Goal: Task Accomplishment & Management: Use online tool/utility

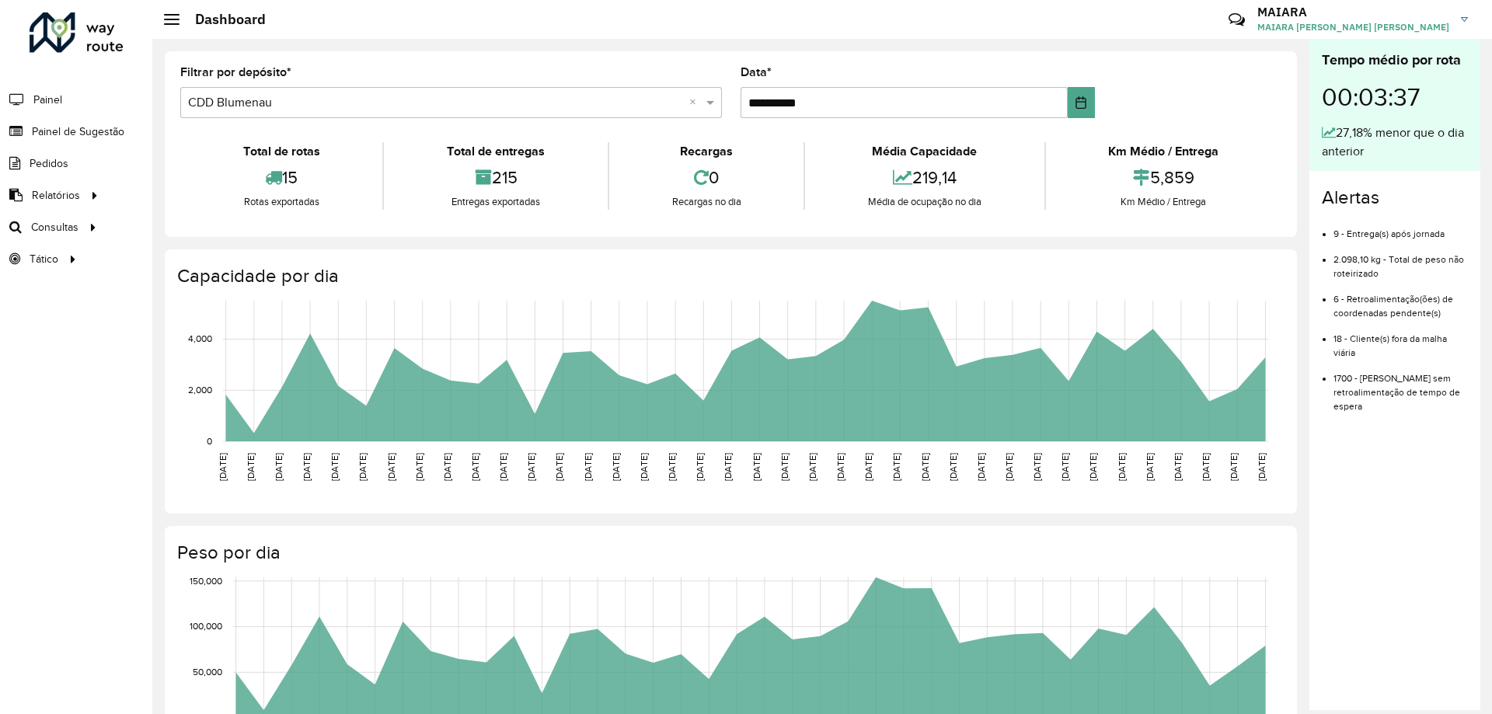
click at [219, 103] on input "text" at bounding box center [435, 103] width 495 height 19
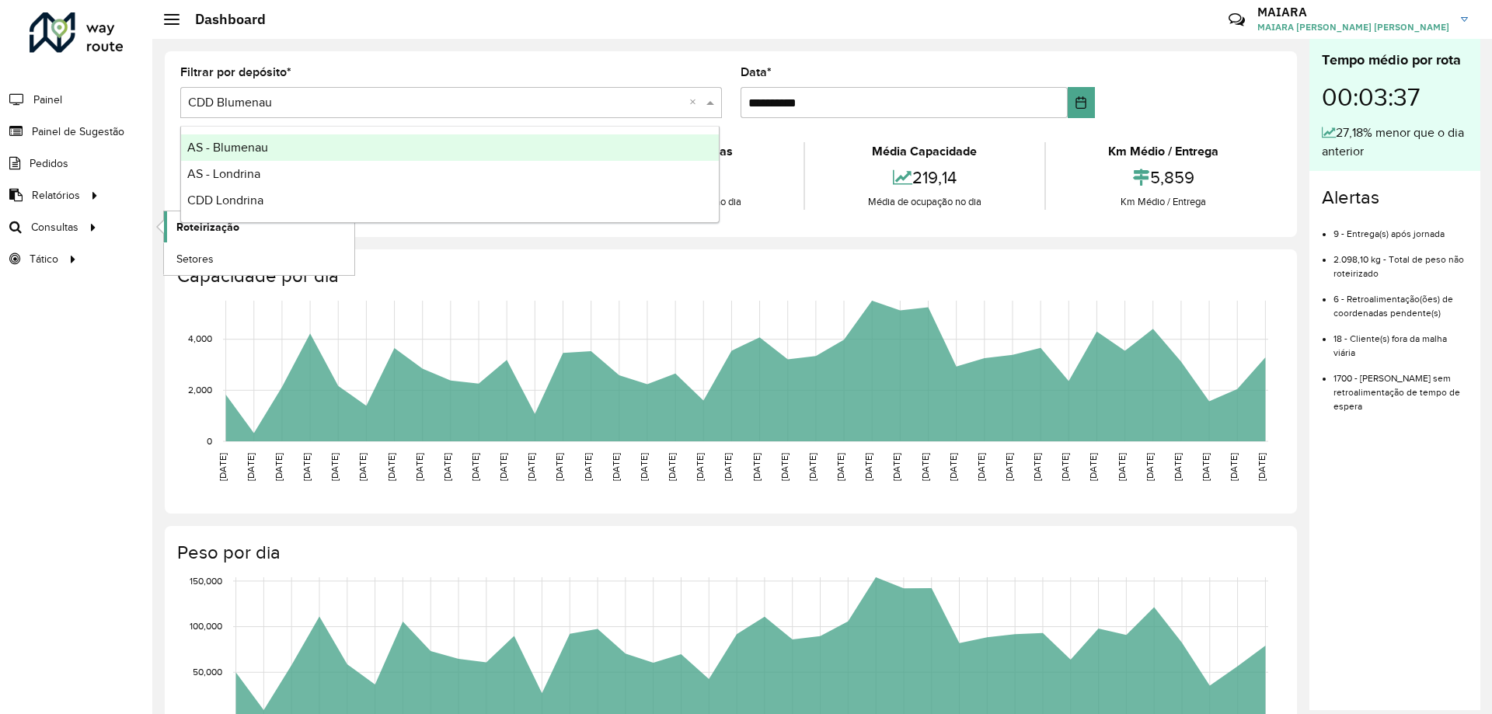
click at [189, 230] on span "Roteirização" at bounding box center [207, 227] width 63 height 16
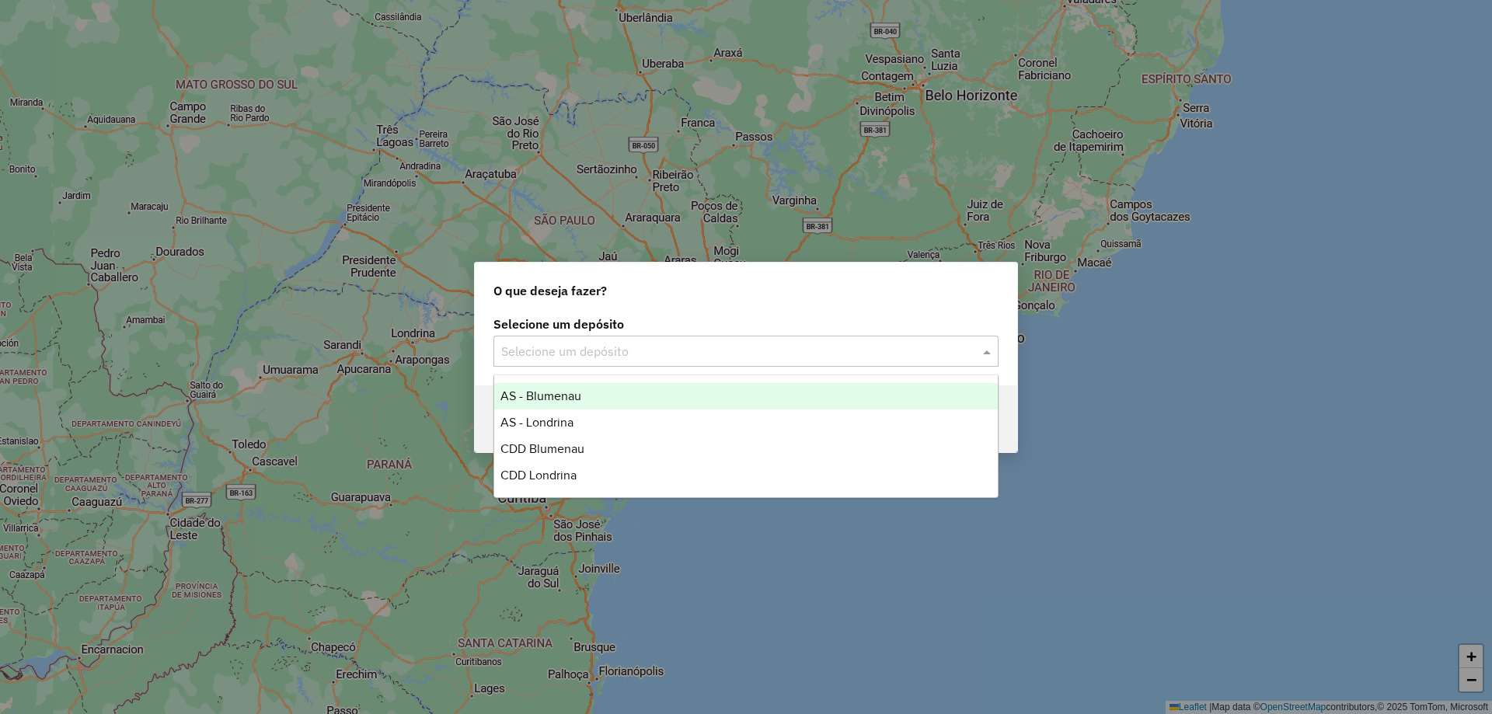
click at [608, 357] on input "text" at bounding box center [730, 352] width 459 height 19
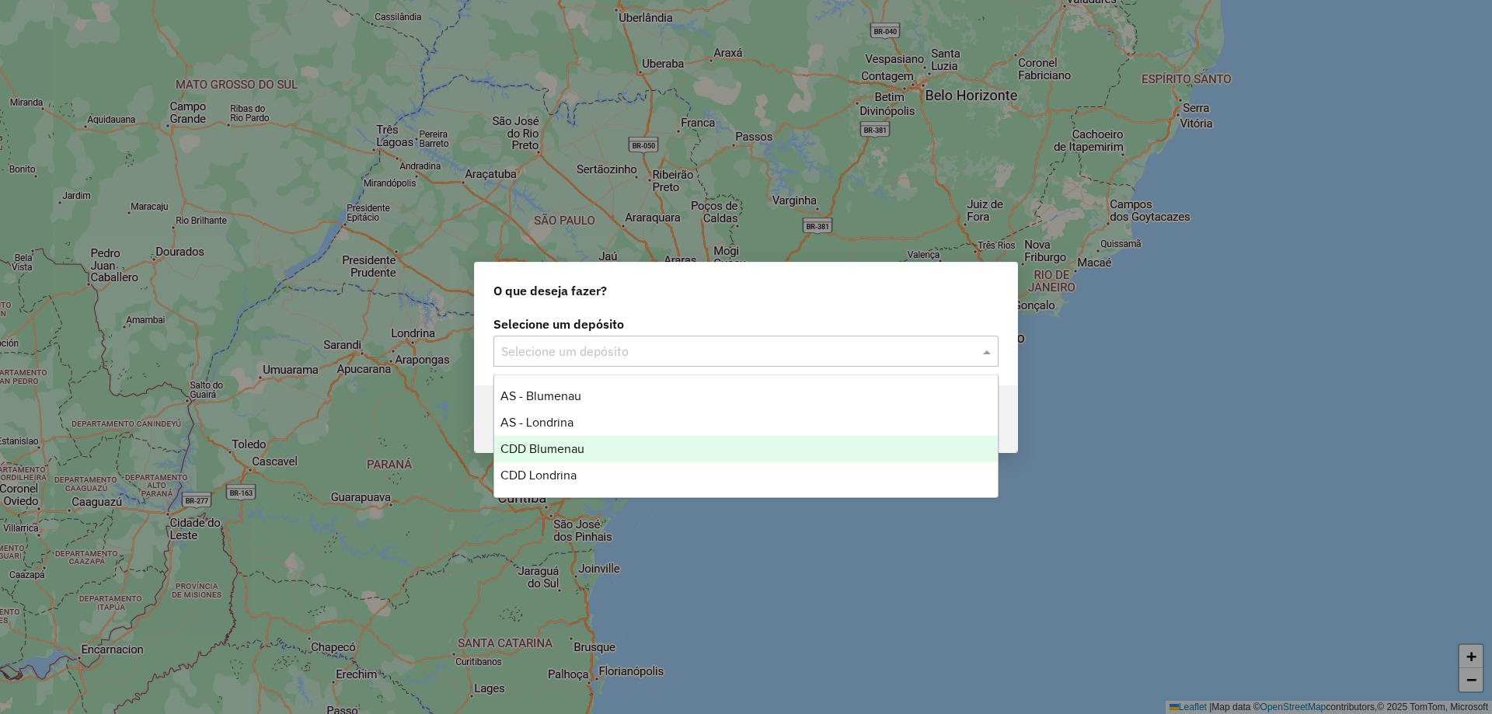
click at [606, 438] on div "CDD Blumenau" at bounding box center [746, 449] width 504 height 26
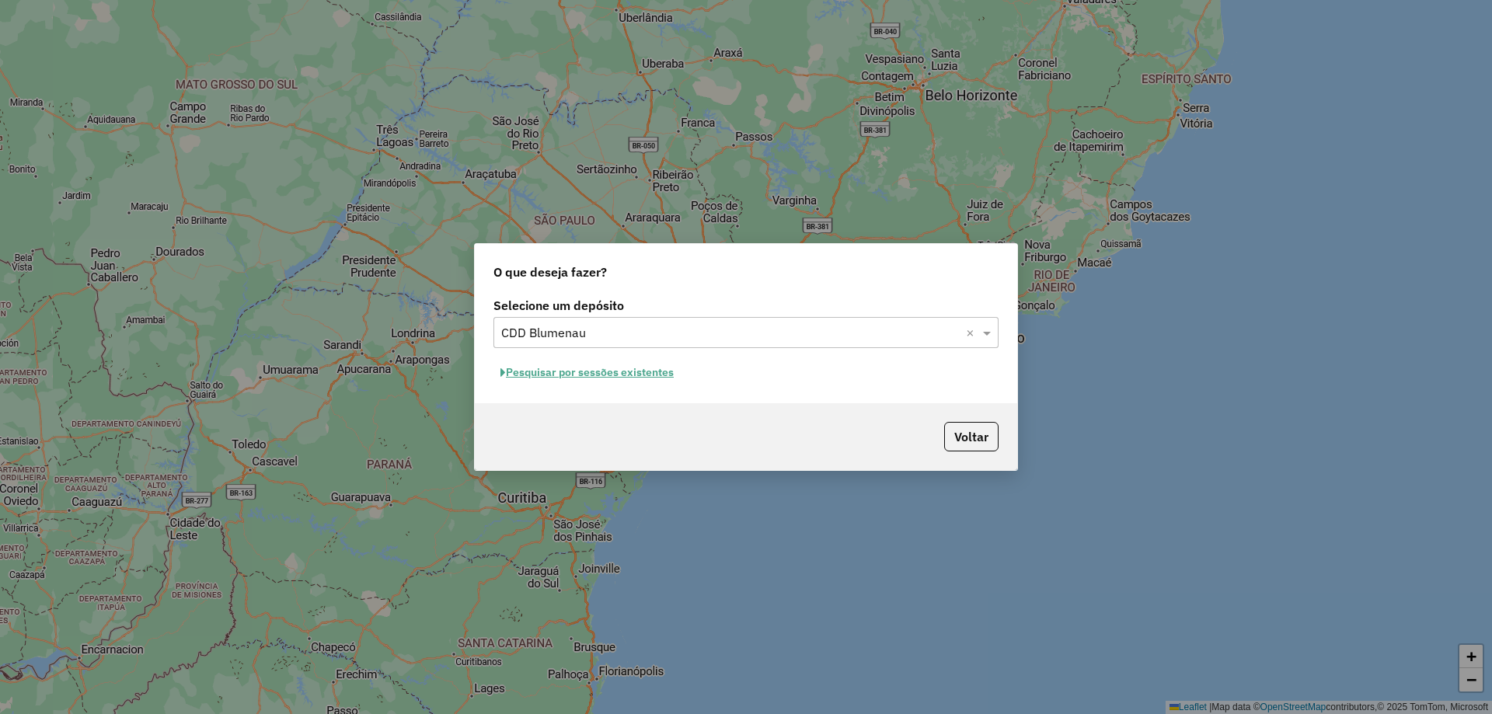
click at [663, 375] on button "Pesquisar por sessões existentes" at bounding box center [587, 373] width 187 height 24
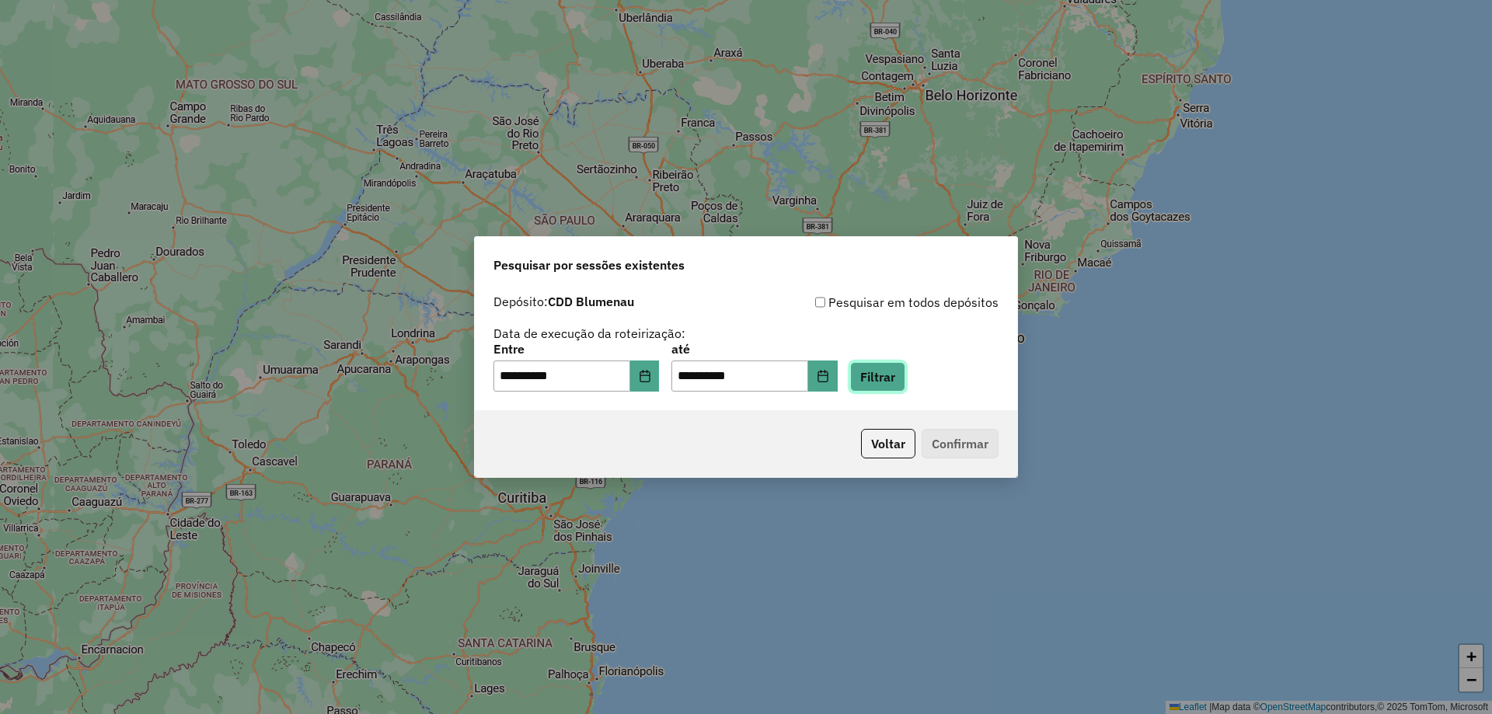
click at [906, 372] on button "Filtrar" at bounding box center [877, 377] width 55 height 30
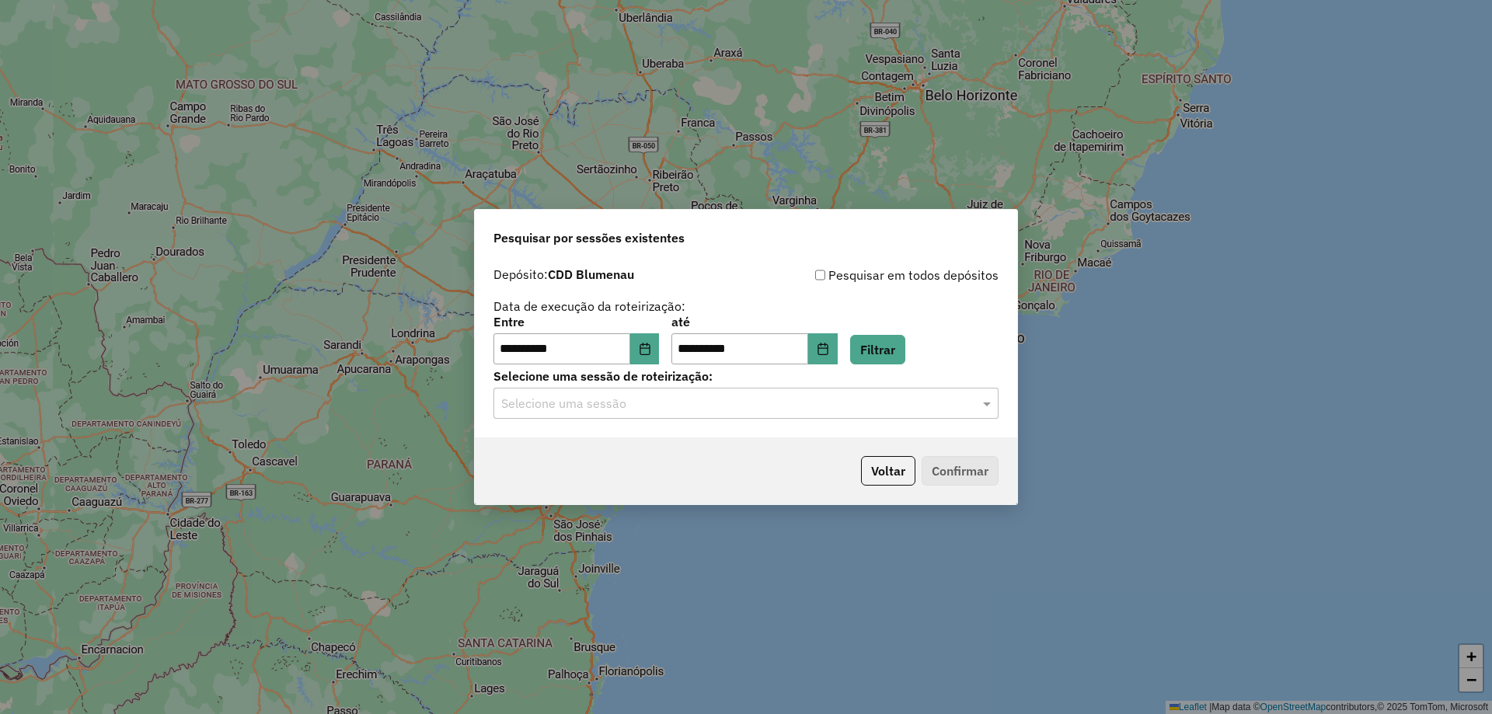
click at [588, 410] on input "text" at bounding box center [730, 404] width 459 height 19
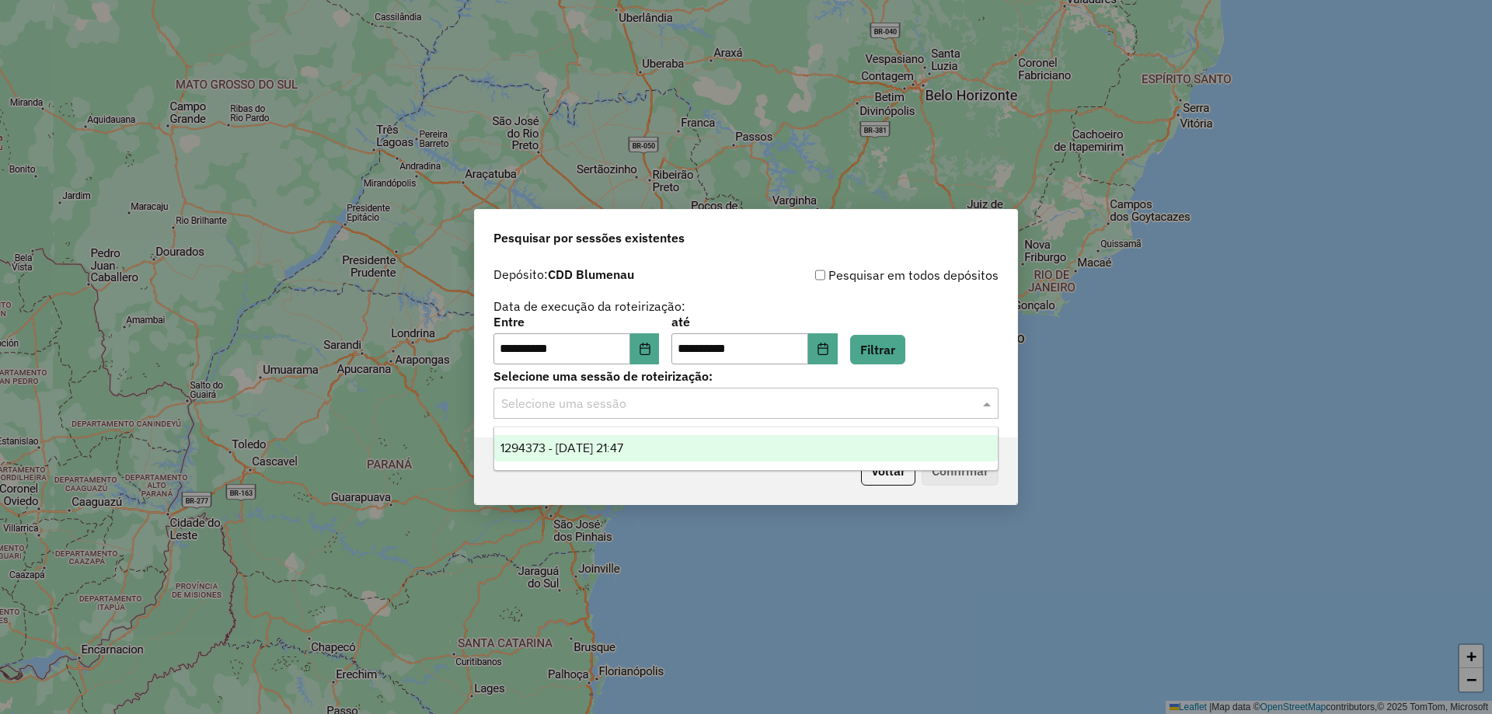
click at [584, 442] on span "1294373 - 14/10/2025 21:47" at bounding box center [562, 447] width 123 height 13
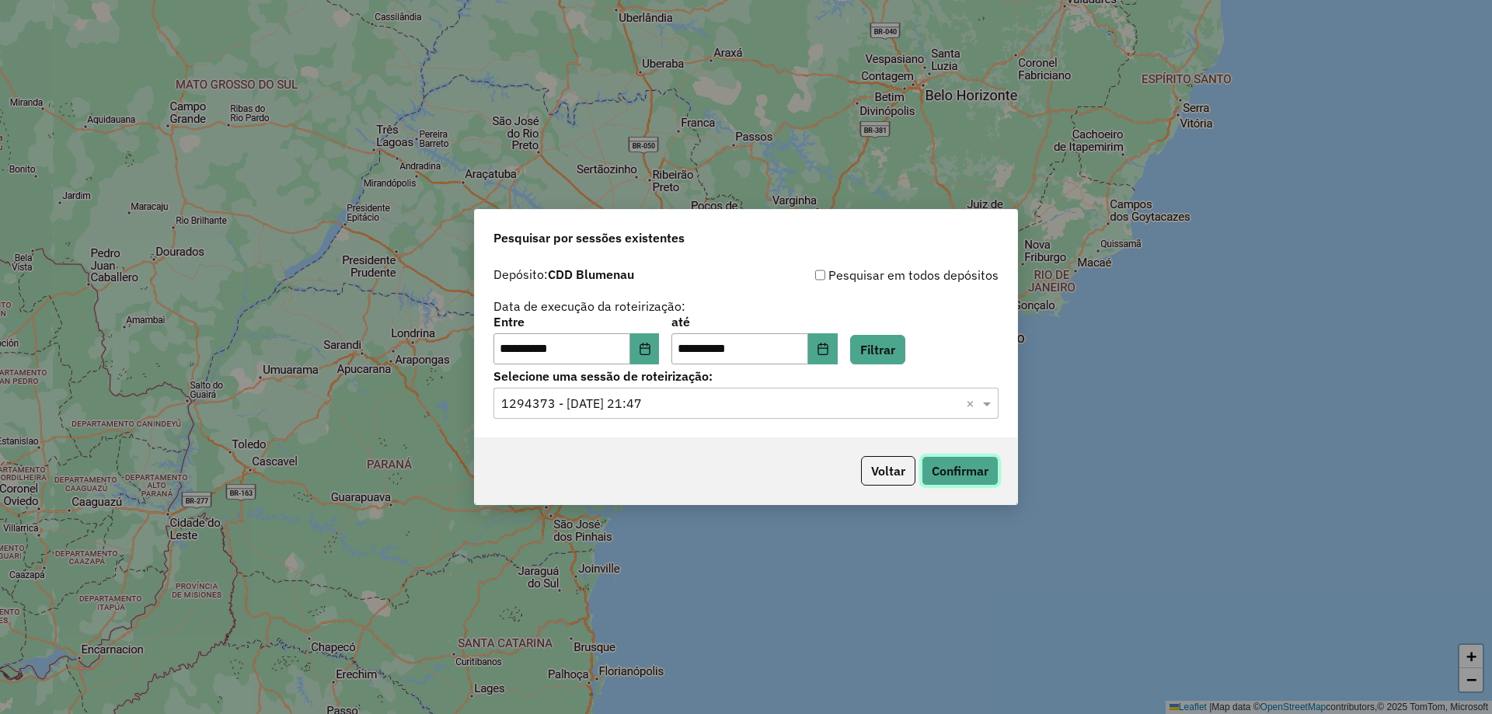
click at [942, 469] on button "Confirmar" at bounding box center [960, 471] width 77 height 30
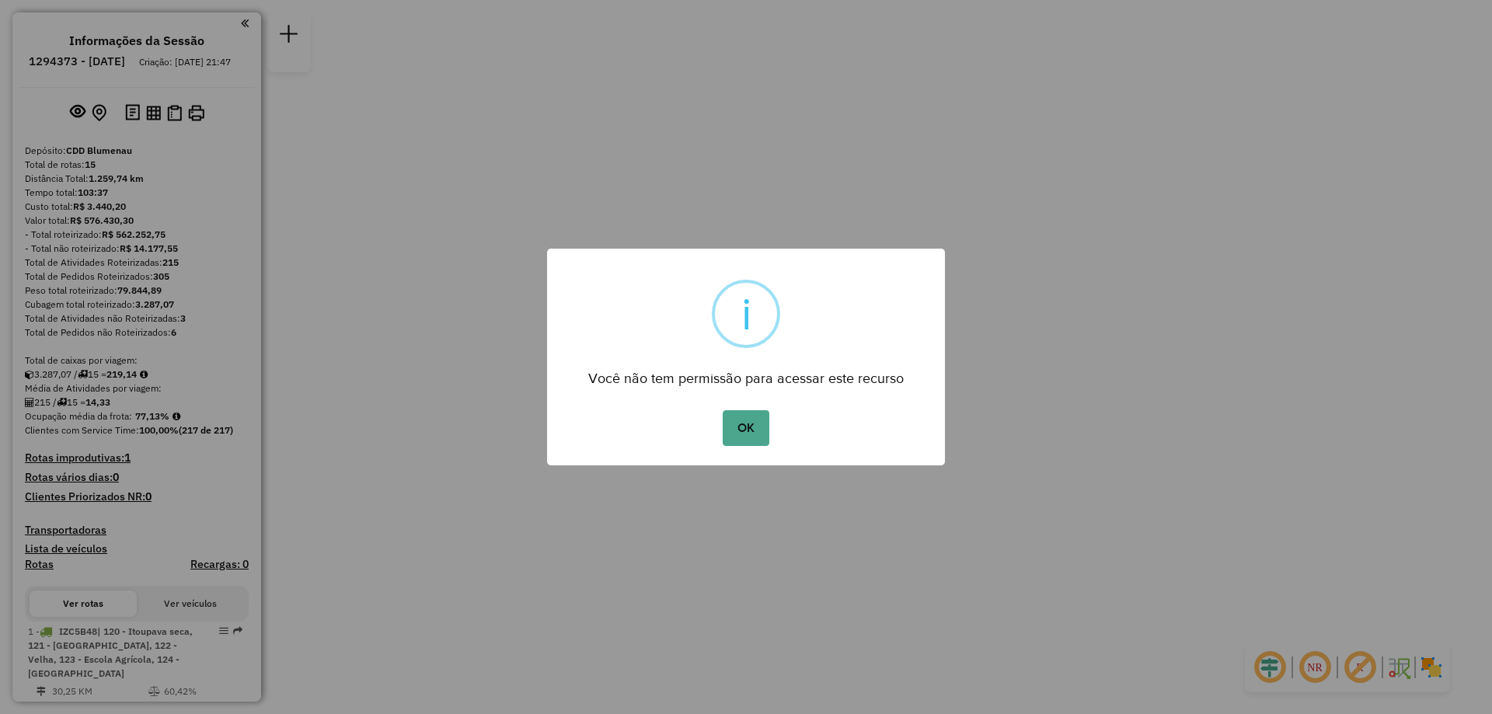
click at [739, 407] on div "OK No Cancel" at bounding box center [746, 429] width 398 height 44
click at [742, 412] on button "OK" at bounding box center [746, 428] width 46 height 36
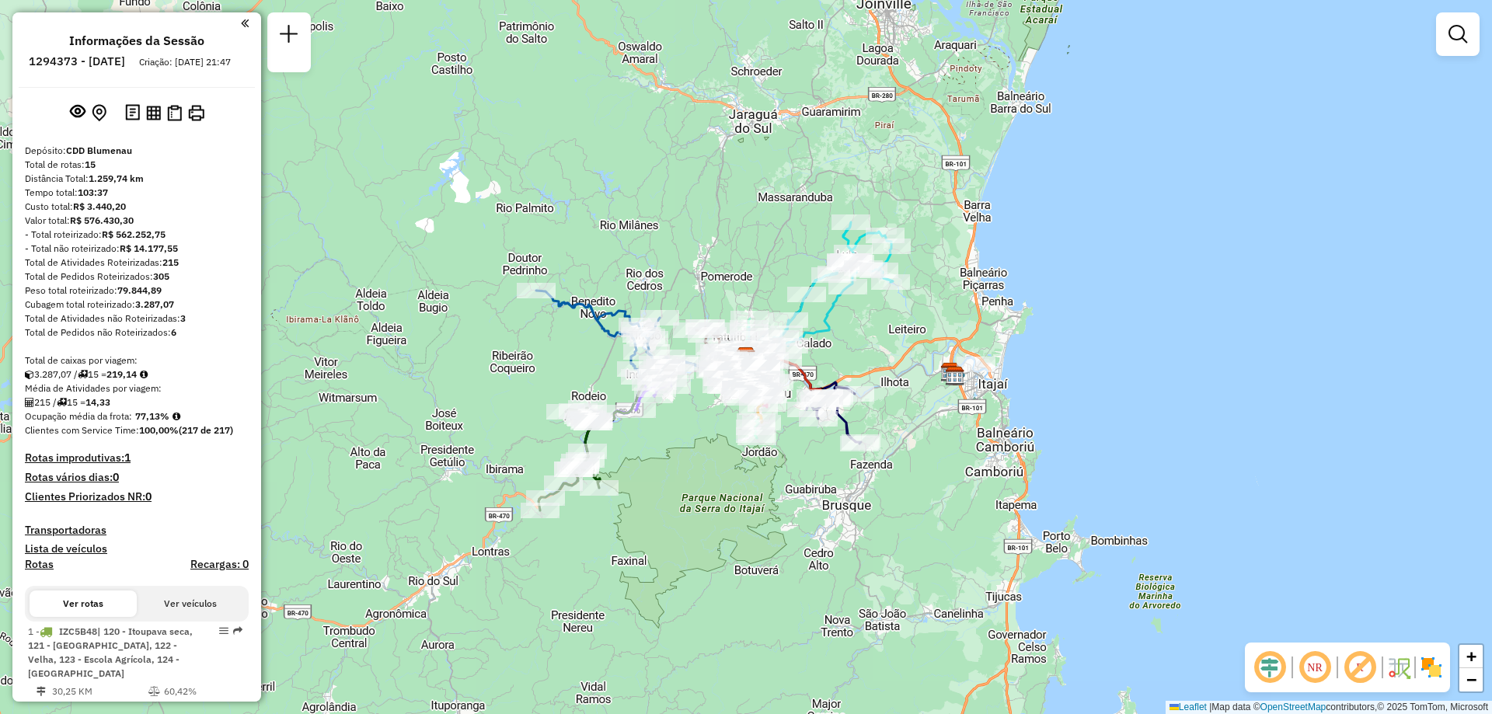
click at [96, 65] on h6 "1294373 - 14/10/2025" at bounding box center [77, 61] width 96 height 14
click at [96, 65] on h6 "1294373 - [DATE]" at bounding box center [77, 61] width 96 height 14
copy h6 "1294373"
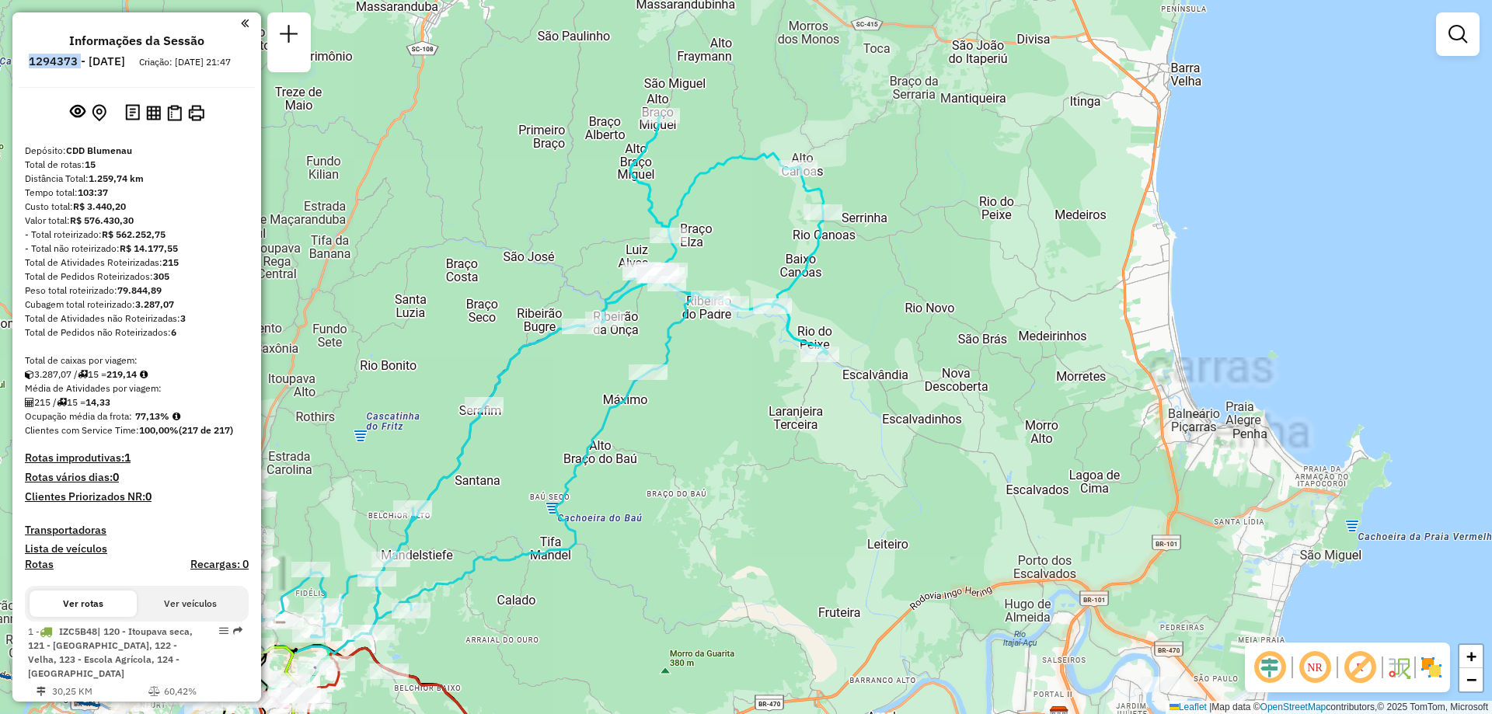
click at [690, 335] on div "Janela de atendimento Grade de atendimento Capacidade Transportadoras Veículos …" at bounding box center [746, 357] width 1492 height 714
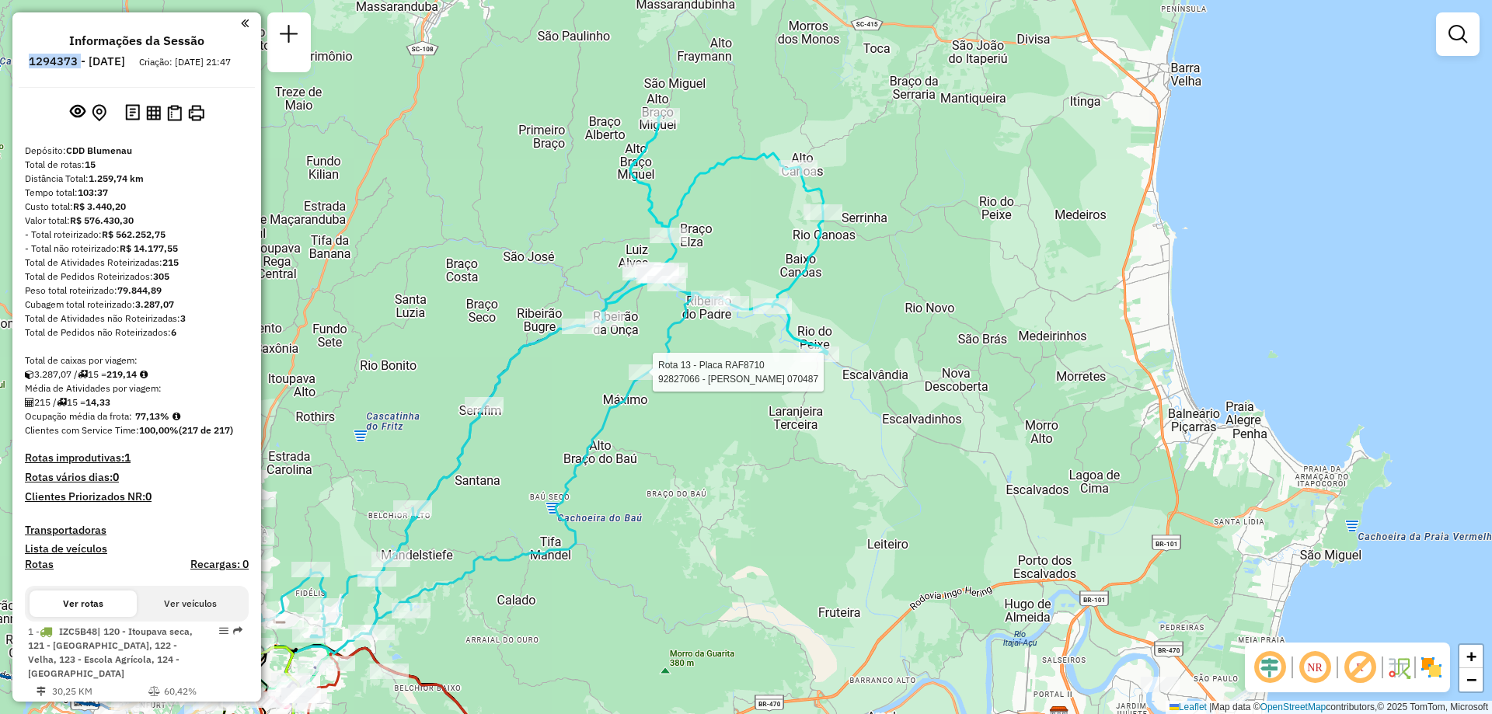
select select "**********"
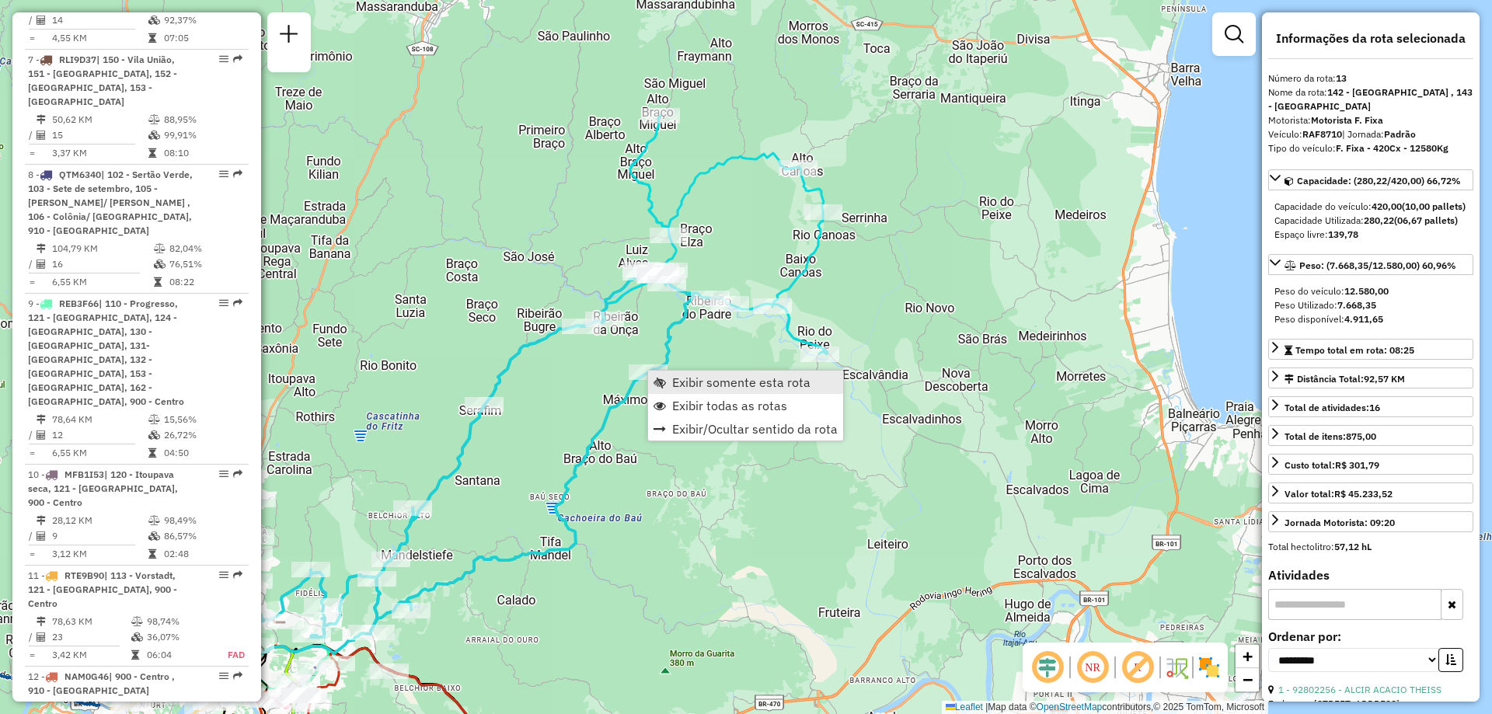
scroll to position [1665, 0]
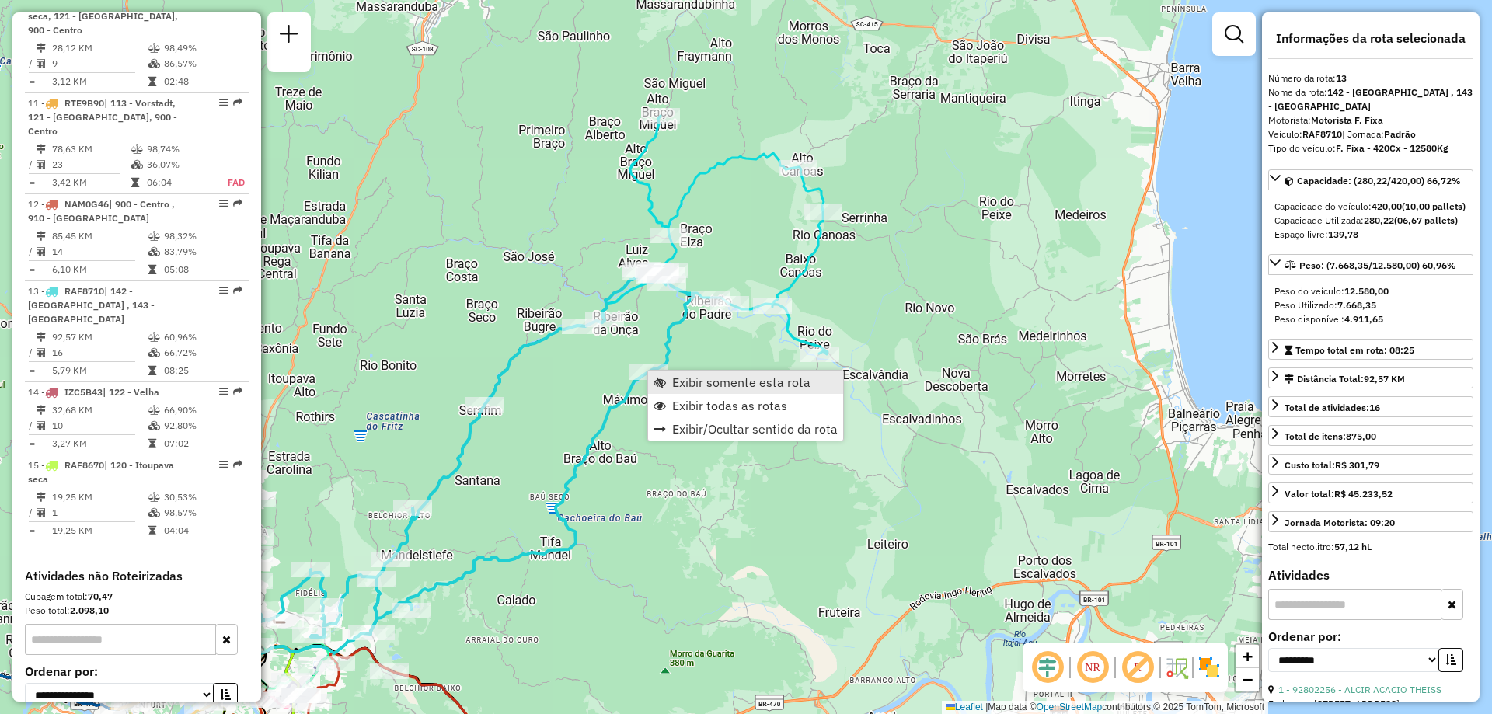
click at [704, 386] on span "Exibir somente esta rota" at bounding box center [741, 382] width 138 height 12
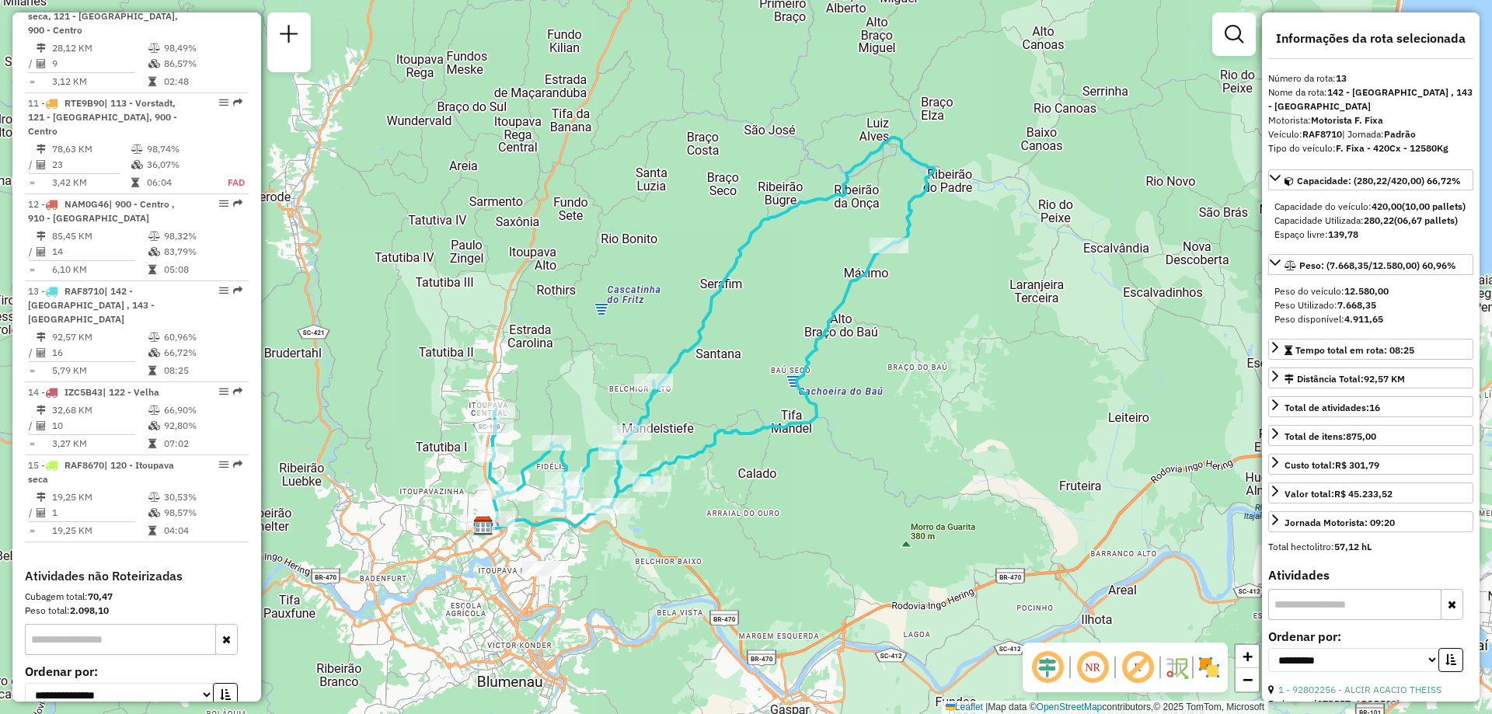
drag, startPoint x: 1007, startPoint y: 370, endPoint x: 966, endPoint y: 346, distance: 47.1
click at [966, 346] on div "Janela de atendimento Grade de atendimento Capacidade Transportadoras Veículos …" at bounding box center [746, 357] width 1492 height 714
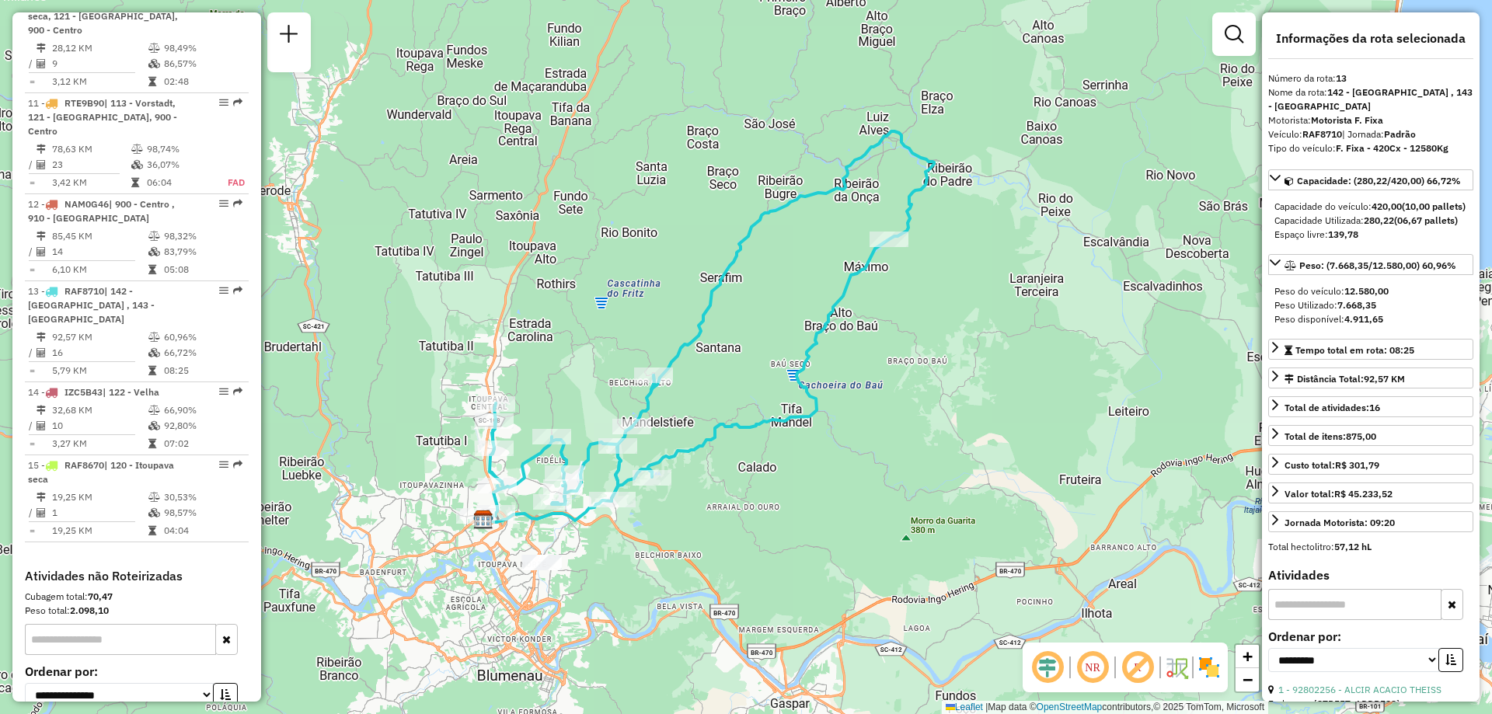
drag, startPoint x: 523, startPoint y: 623, endPoint x: 529, endPoint y: 599, distance: 25.5
click at [529, 599] on div "Janela de atendimento Grade de atendimento Capacidade Transportadoras Veículos …" at bounding box center [746, 357] width 1492 height 714
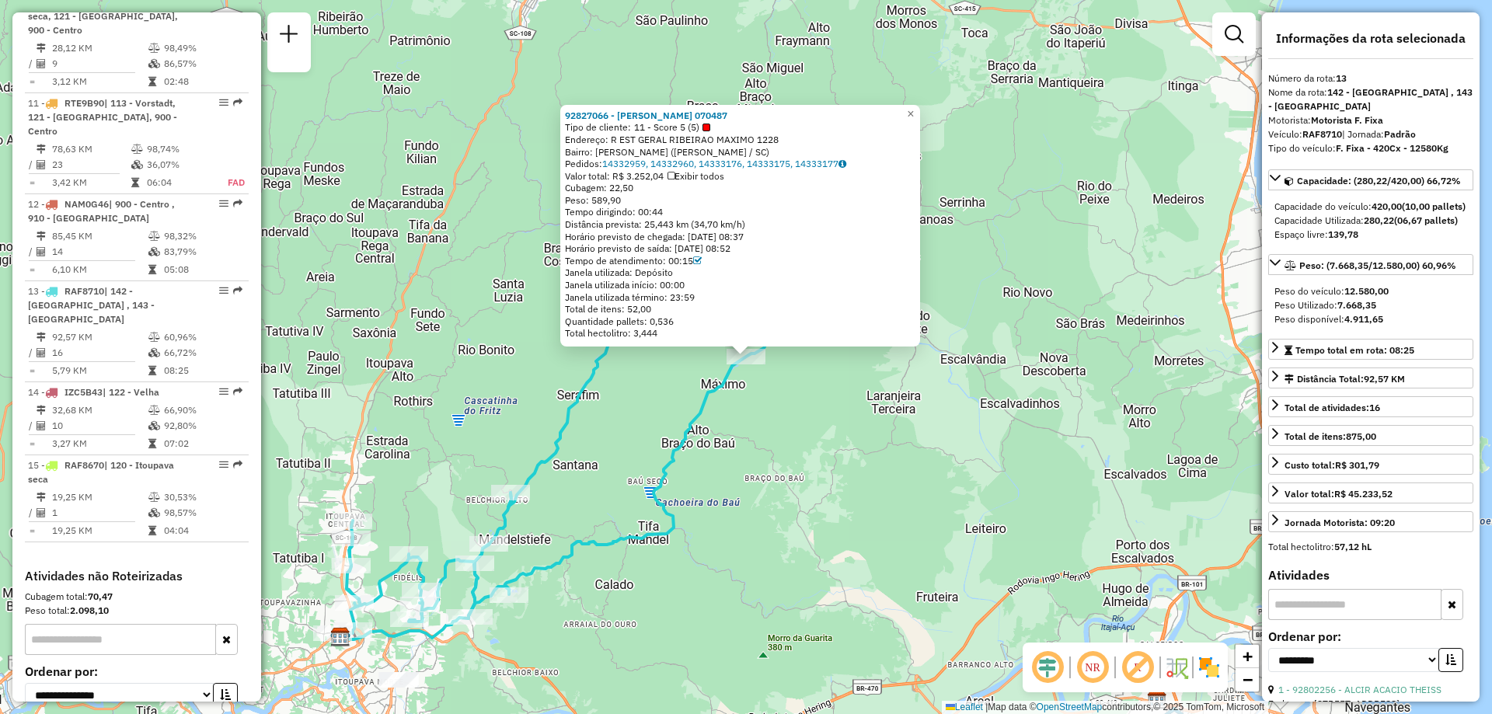
click at [962, 344] on div "92827066 - KELVIN TIRONI 070487 Tipo de cliente: 11 - Score 5 (5) Endereço: R E…" at bounding box center [746, 357] width 1492 height 714
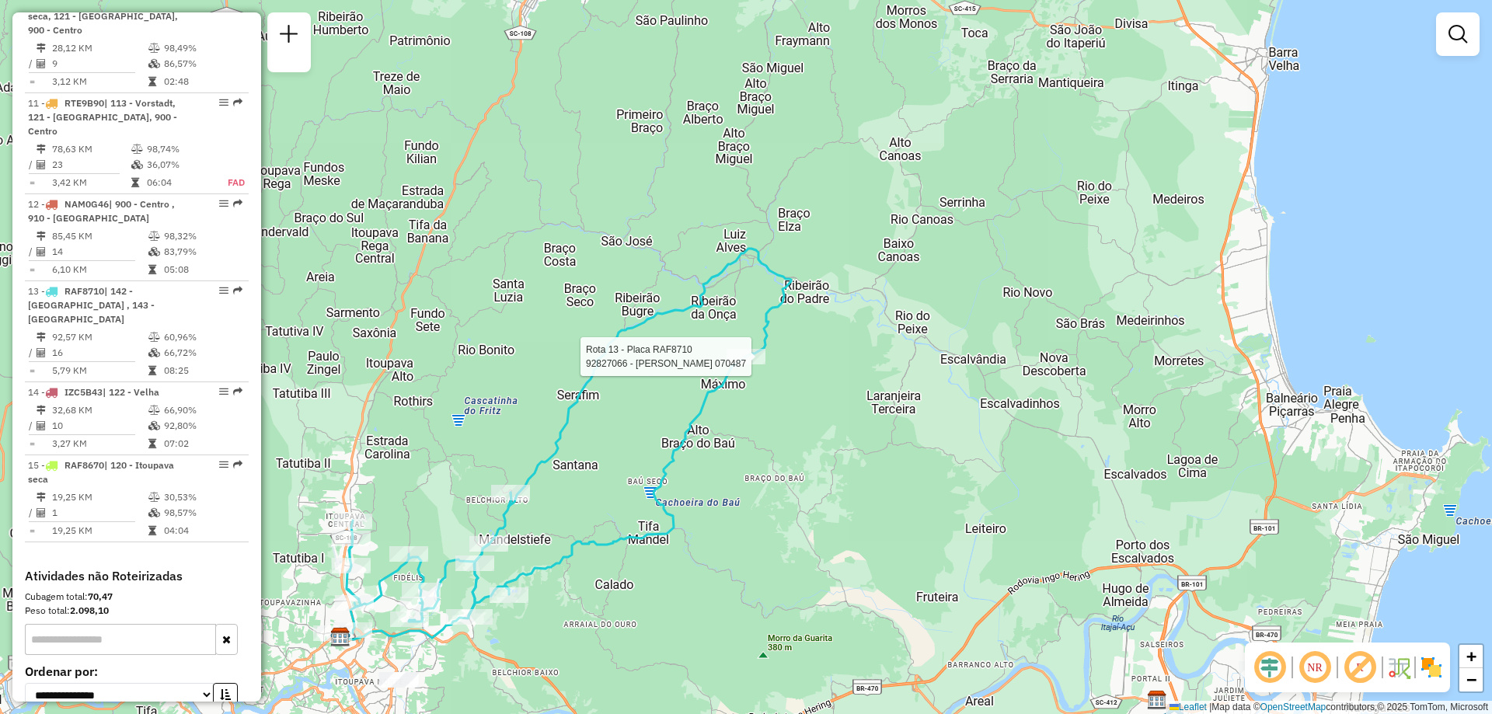
select select "**********"
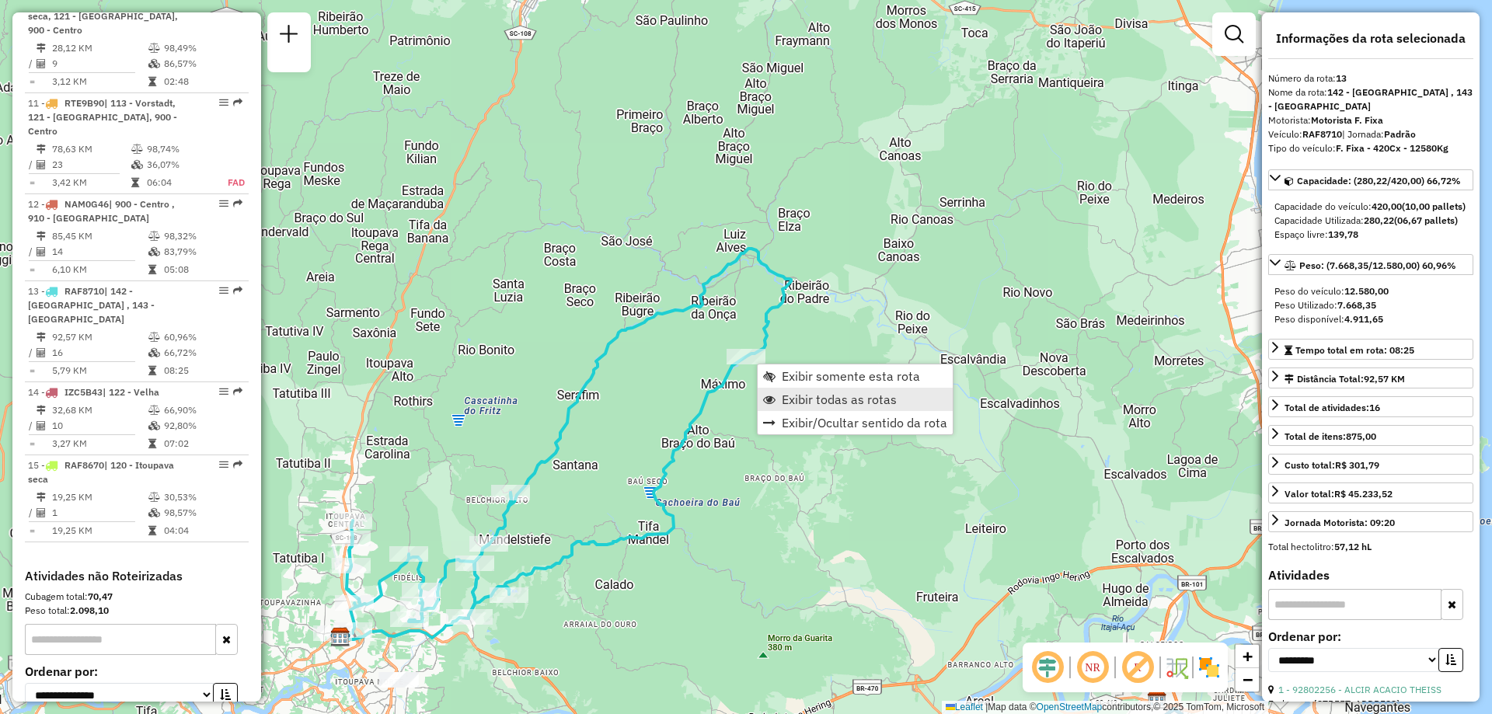
click at [796, 395] on span "Exibir todas as rotas" at bounding box center [839, 399] width 115 height 12
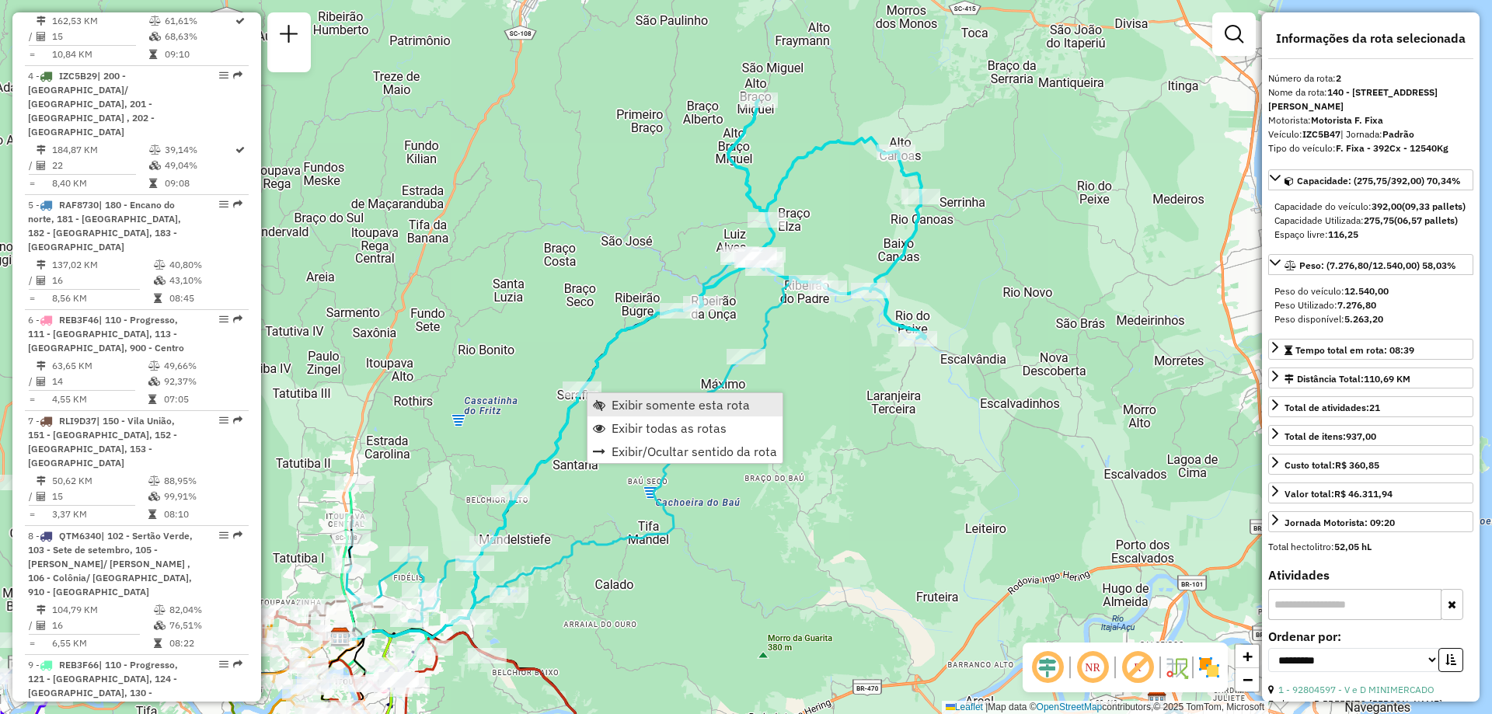
scroll to position [738, 0]
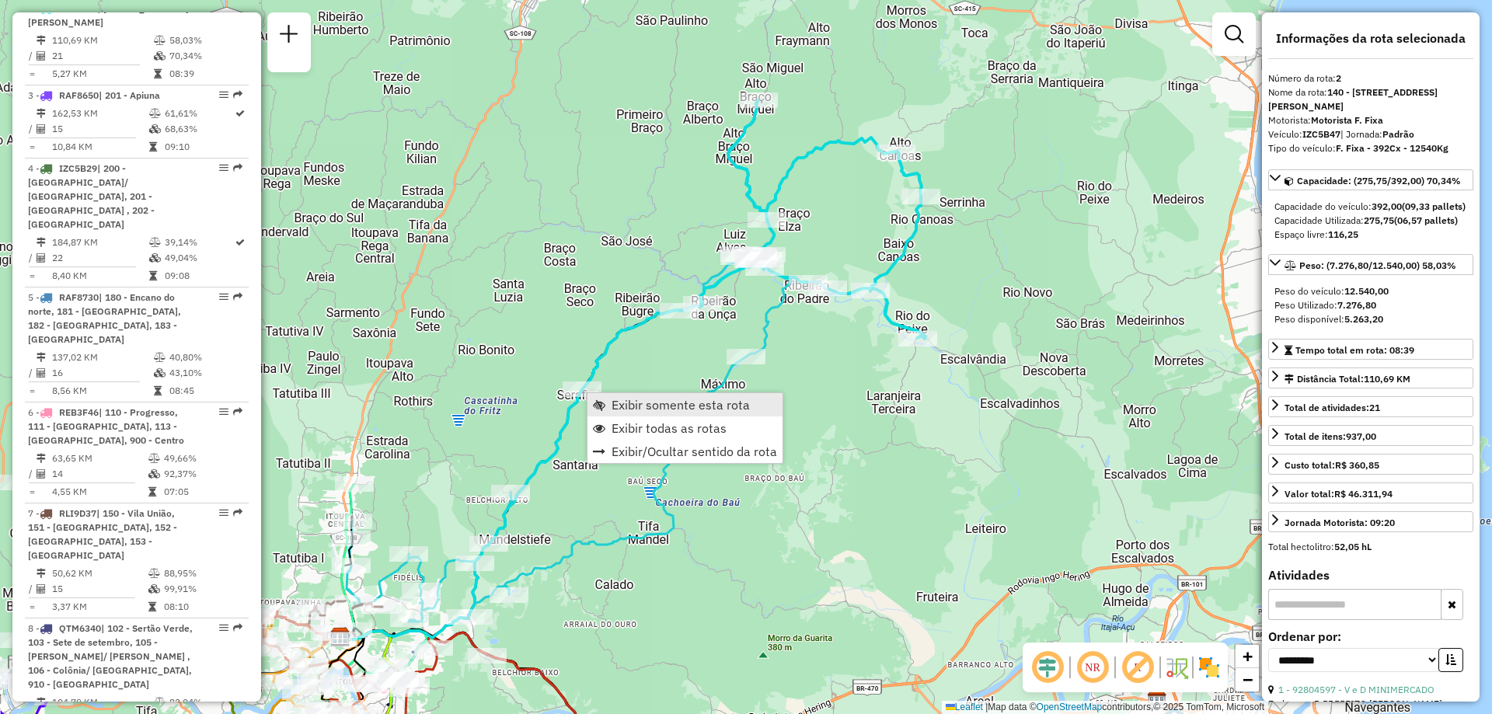
click at [613, 406] on span "Exibir somente esta rota" at bounding box center [681, 405] width 138 height 12
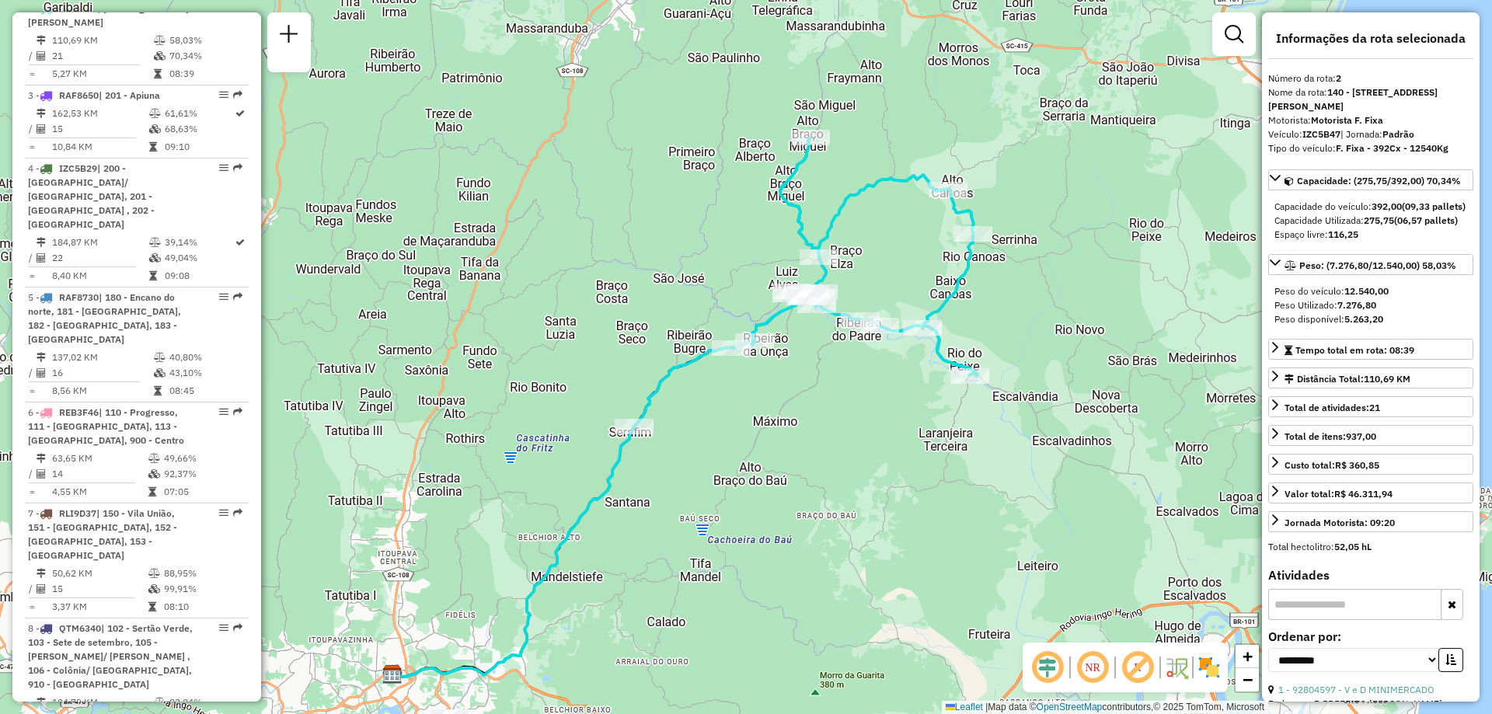
drag, startPoint x: 1011, startPoint y: 455, endPoint x: 948, endPoint y: 504, distance: 80.2
click at [948, 504] on div "Janela de atendimento Grade de atendimento Capacidade Transportadoras Veículos …" at bounding box center [746, 357] width 1492 height 714
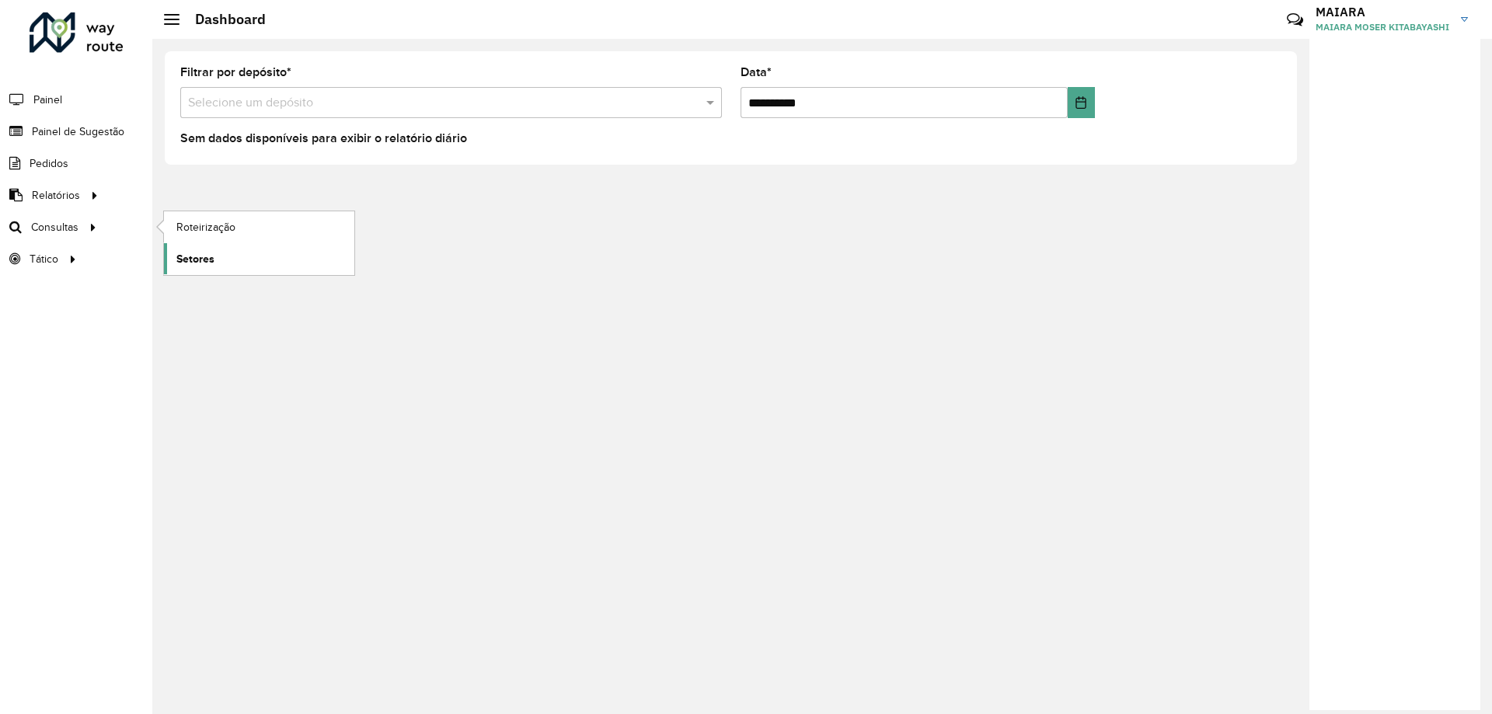
click at [191, 257] on span "Setores" at bounding box center [195, 259] width 38 height 16
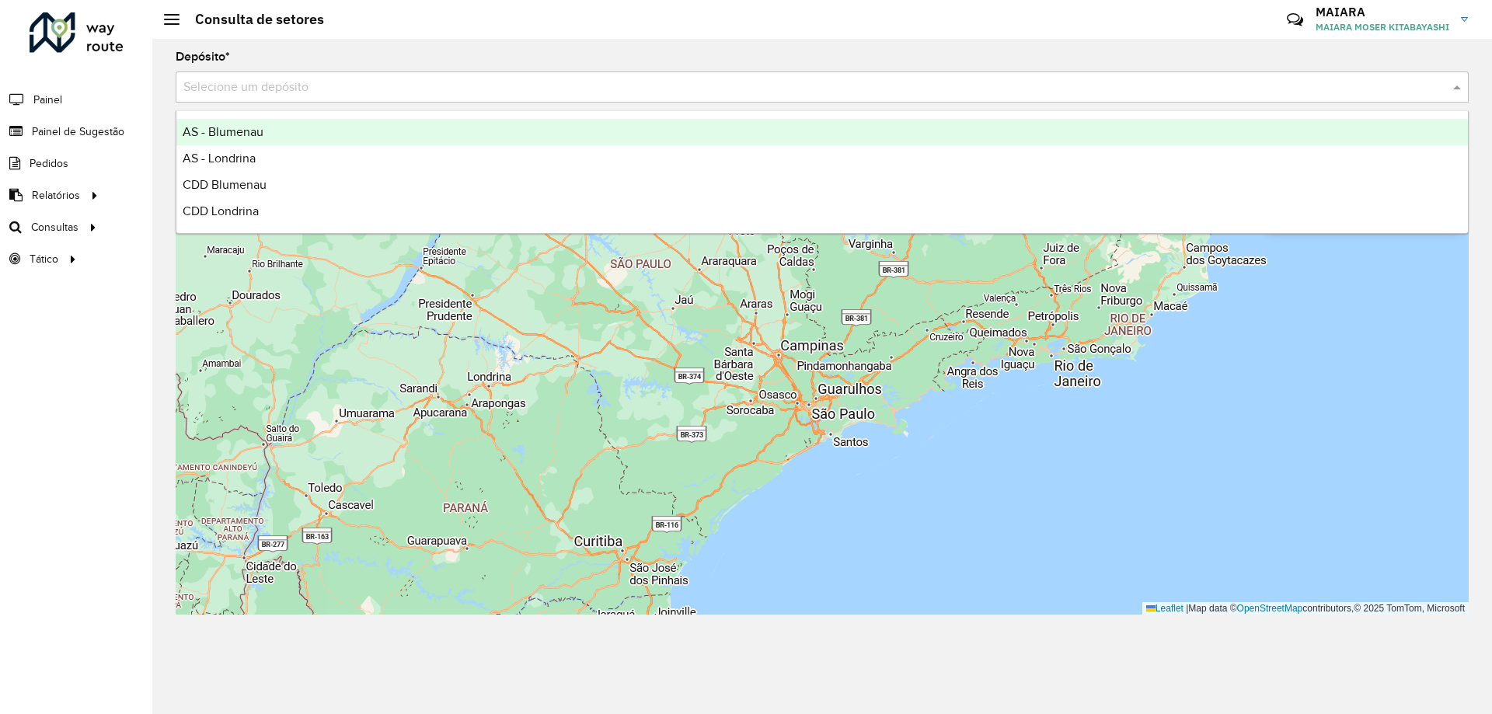
click at [235, 86] on input "text" at bounding box center [806, 88] width 1247 height 19
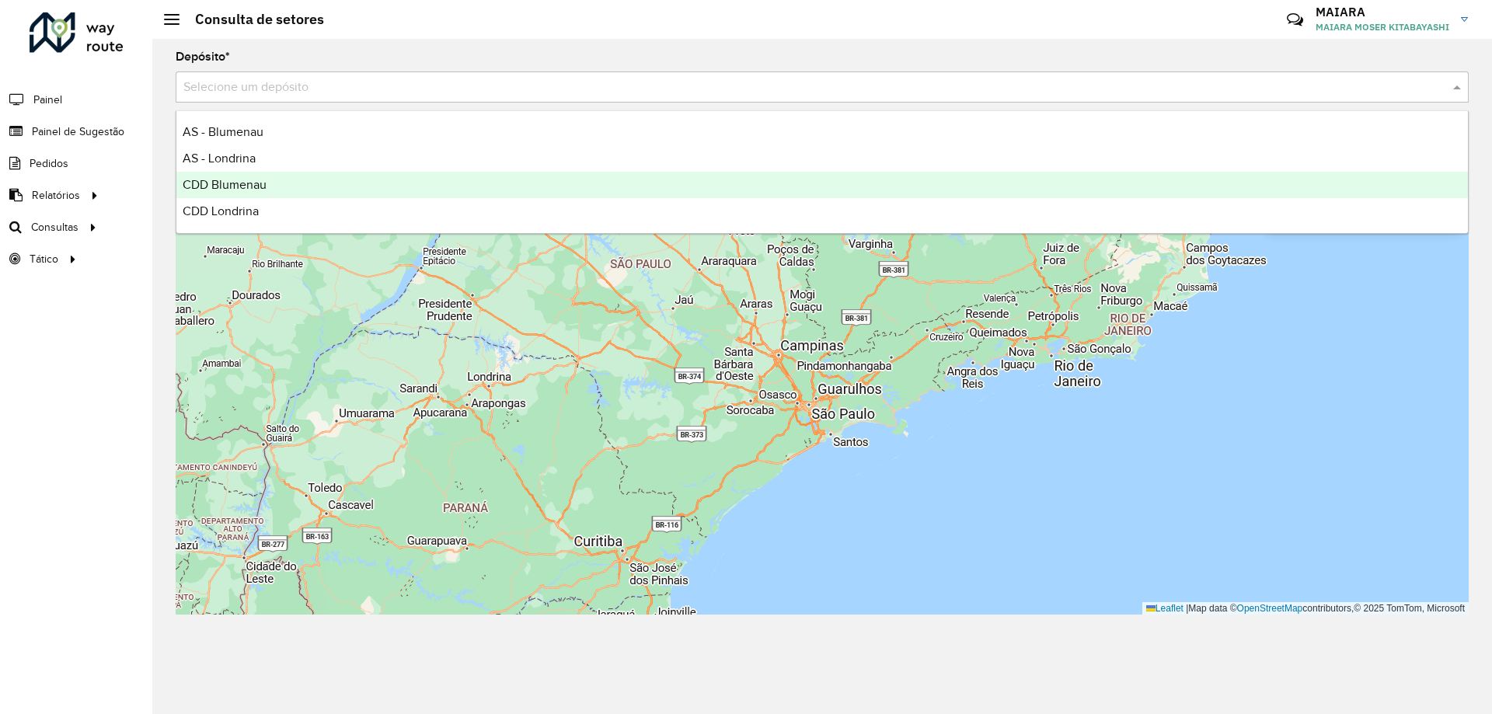
click at [257, 186] on span "CDD Blumenau" at bounding box center [225, 184] width 84 height 13
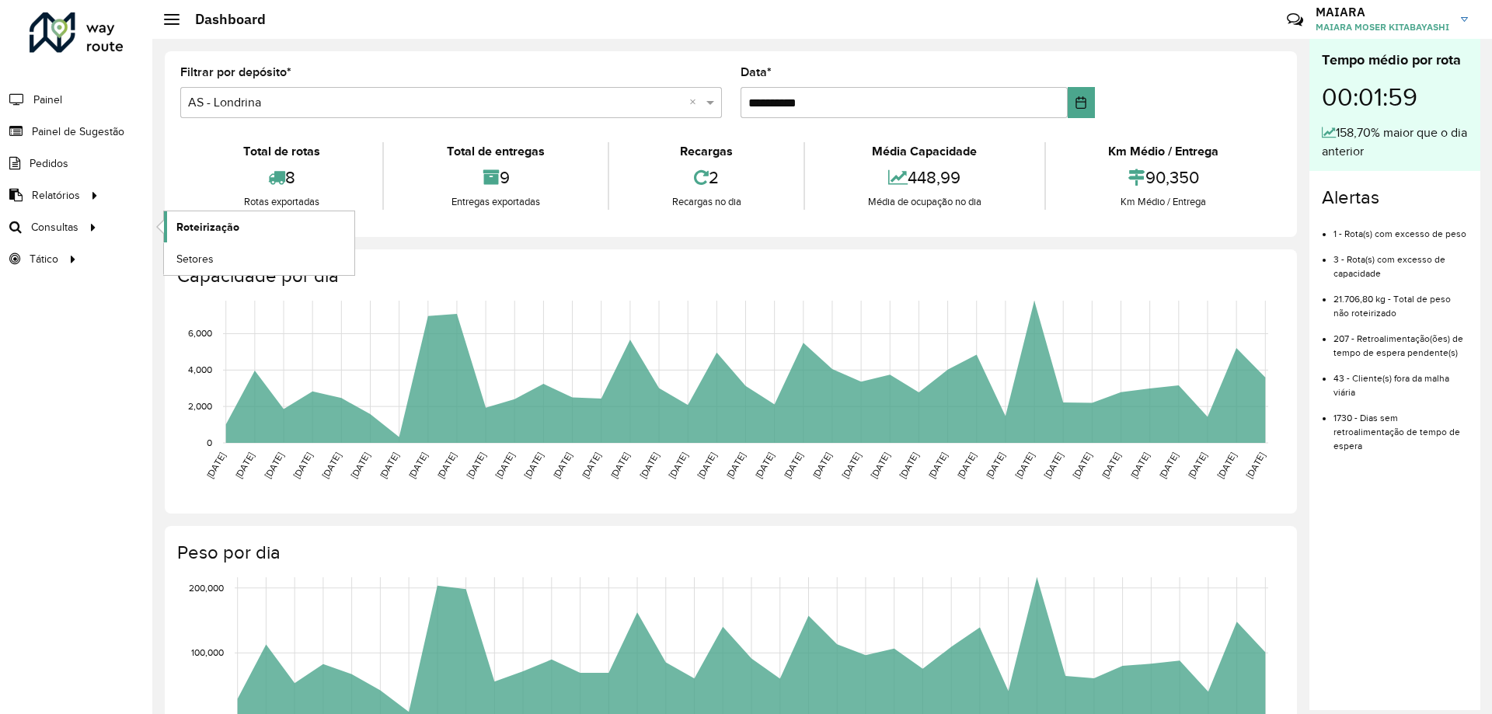
click at [231, 236] on link "Roteirização" at bounding box center [259, 226] width 190 height 31
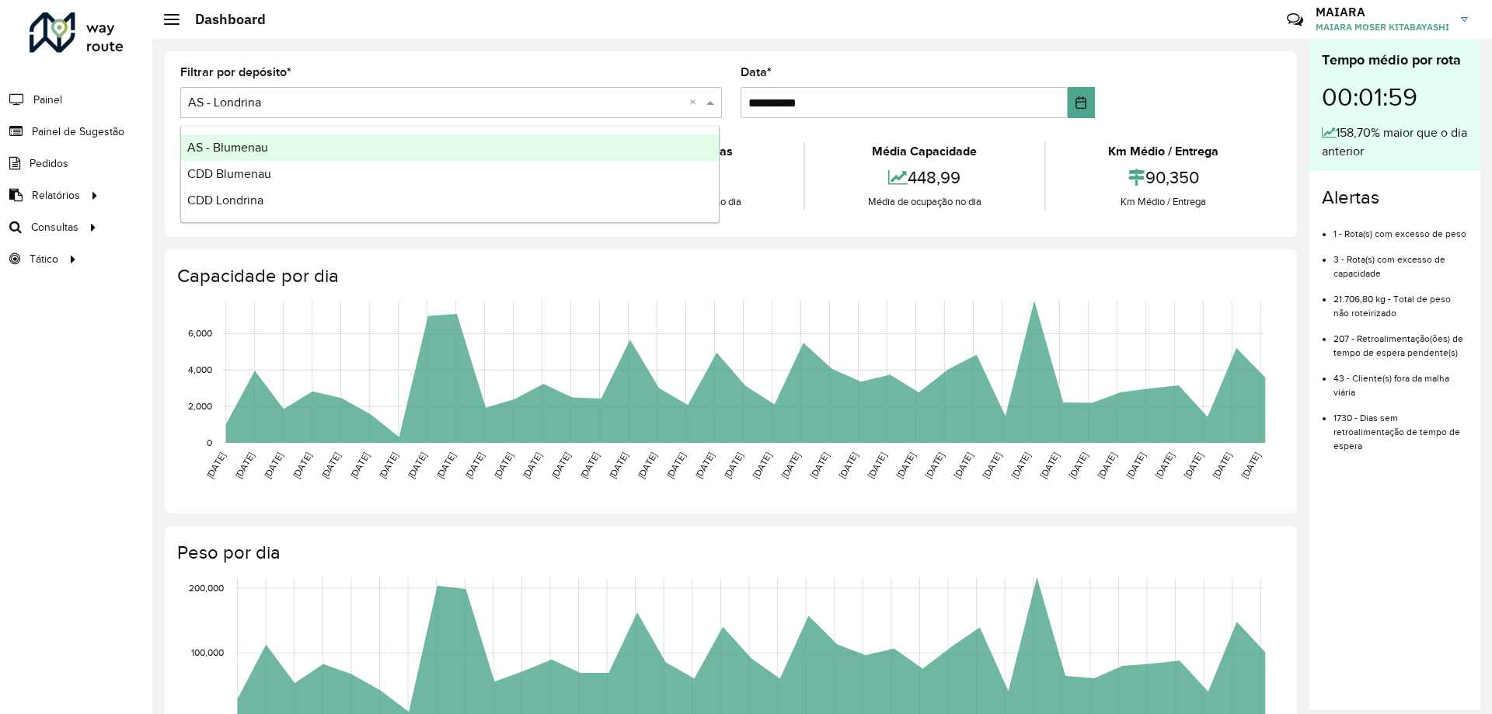
click at [387, 99] on input "text" at bounding box center [435, 103] width 495 height 19
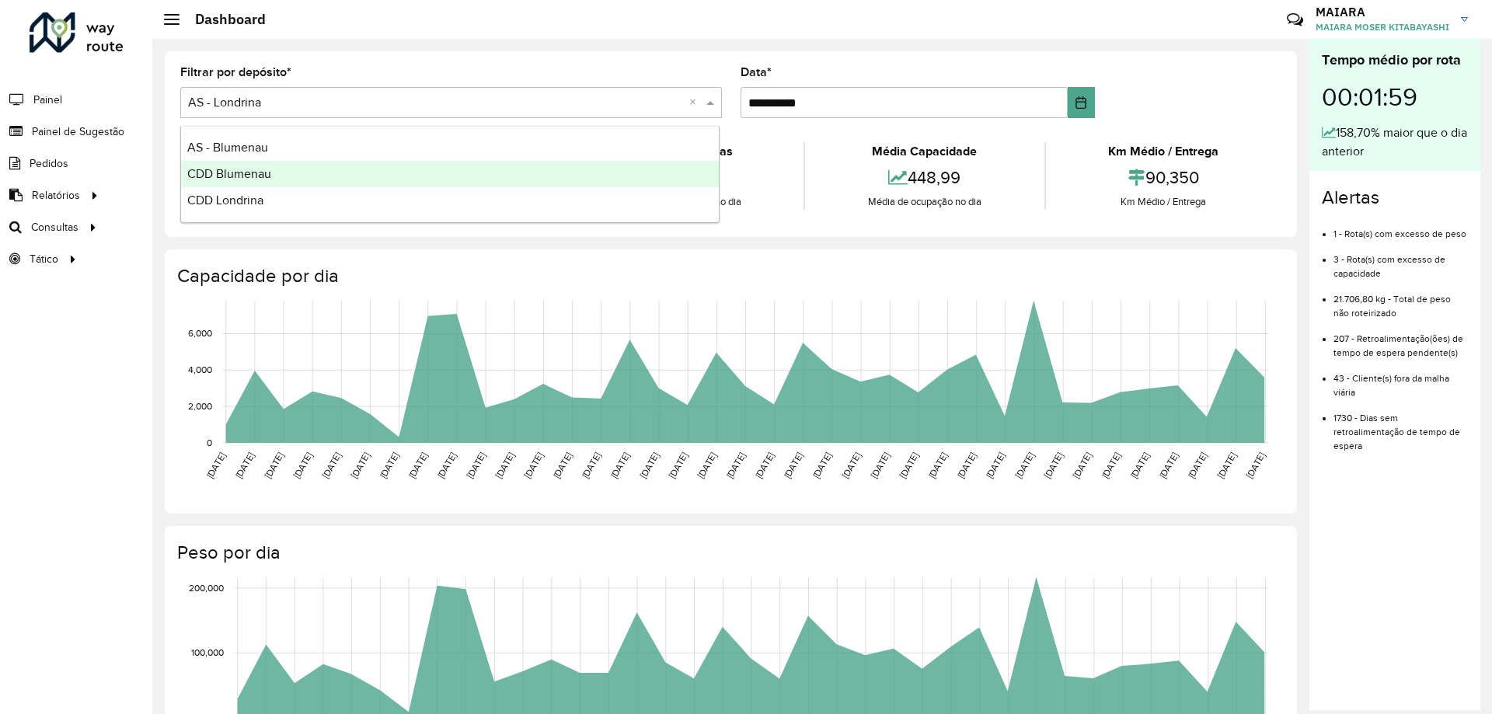
click at [247, 173] on span "CDD Blumenau" at bounding box center [229, 173] width 84 height 13
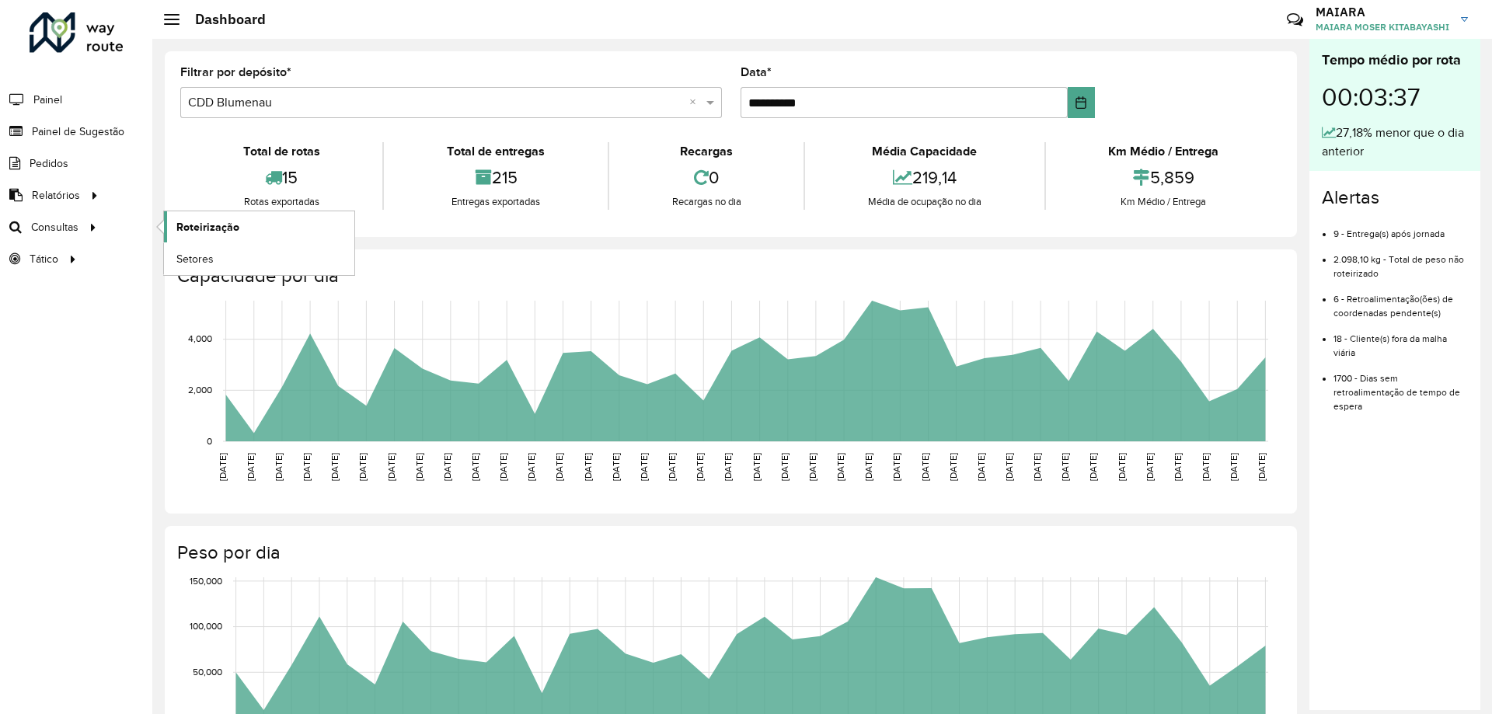
click at [193, 234] on span "Roteirização" at bounding box center [207, 227] width 63 height 16
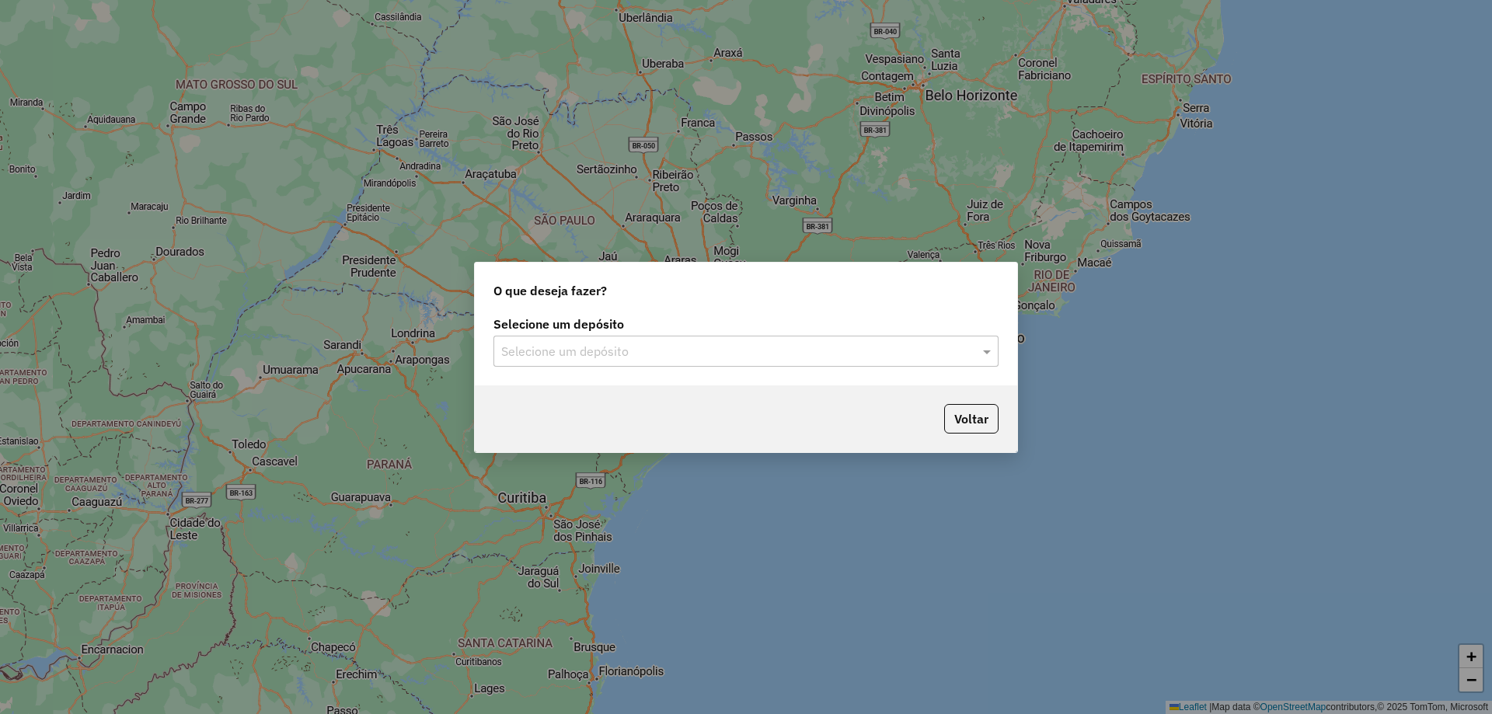
click at [589, 333] on label "Selecione um depósito" at bounding box center [746, 324] width 505 height 19
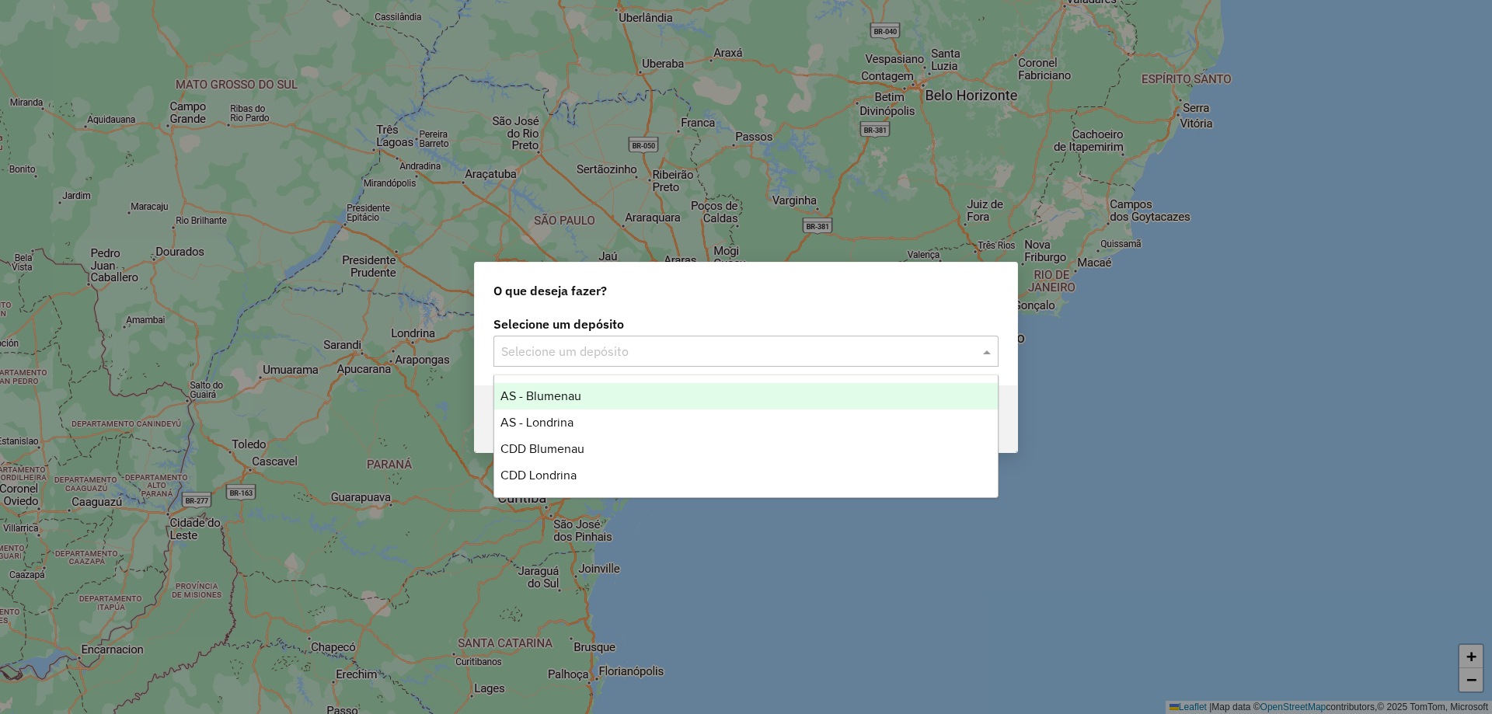
click at [592, 338] on div "Selecione um depósito" at bounding box center [746, 351] width 505 height 31
click at [599, 343] on input "text" at bounding box center [730, 352] width 459 height 19
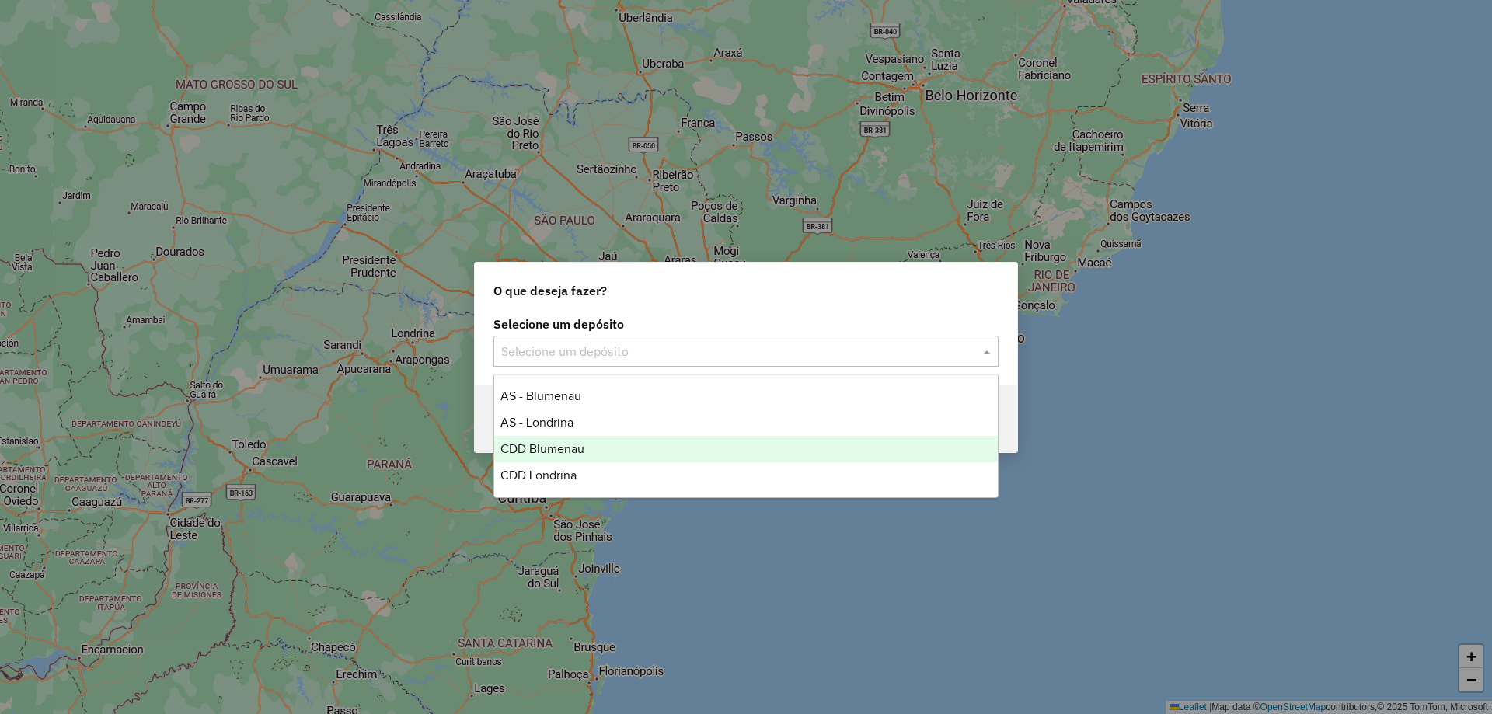
click at [595, 448] on div "CDD Blumenau" at bounding box center [746, 449] width 504 height 26
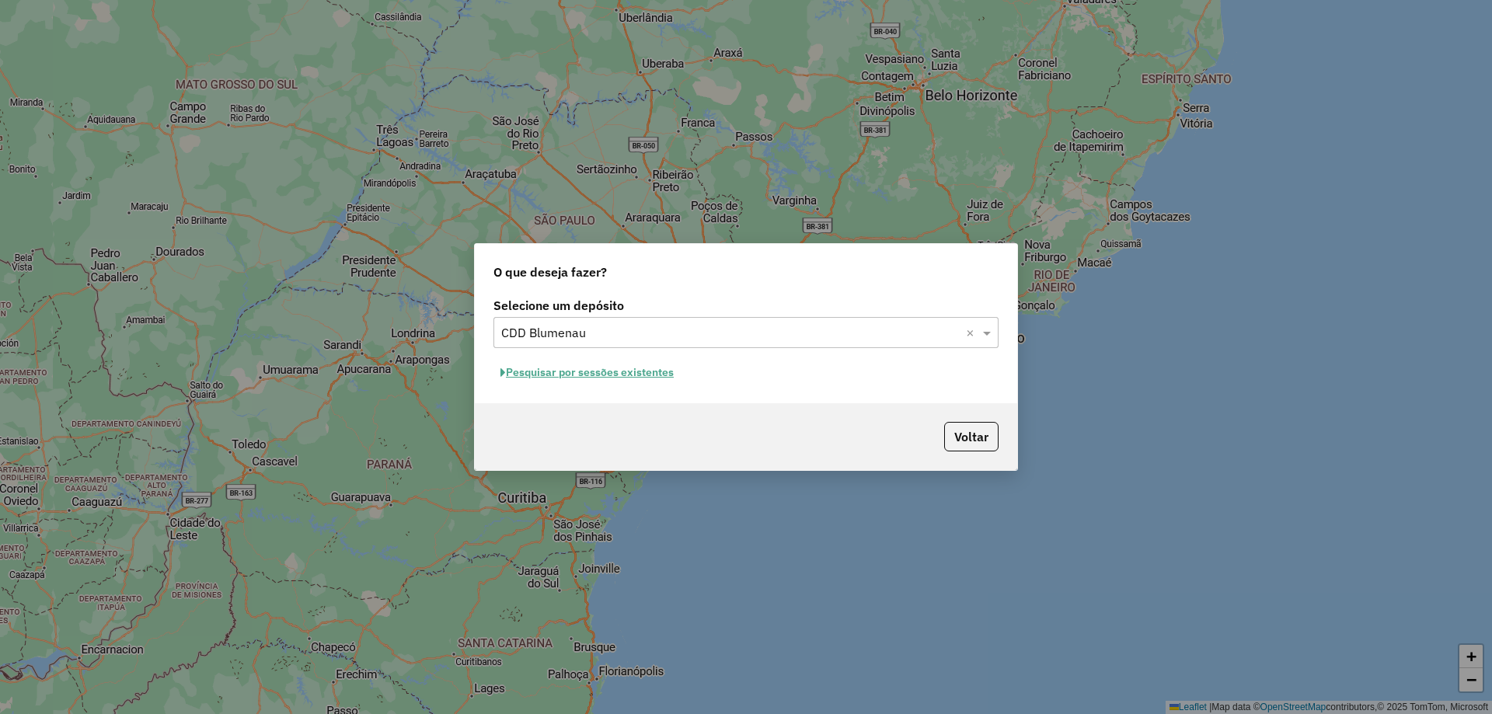
click at [599, 366] on button "Pesquisar por sessões existentes" at bounding box center [587, 373] width 187 height 24
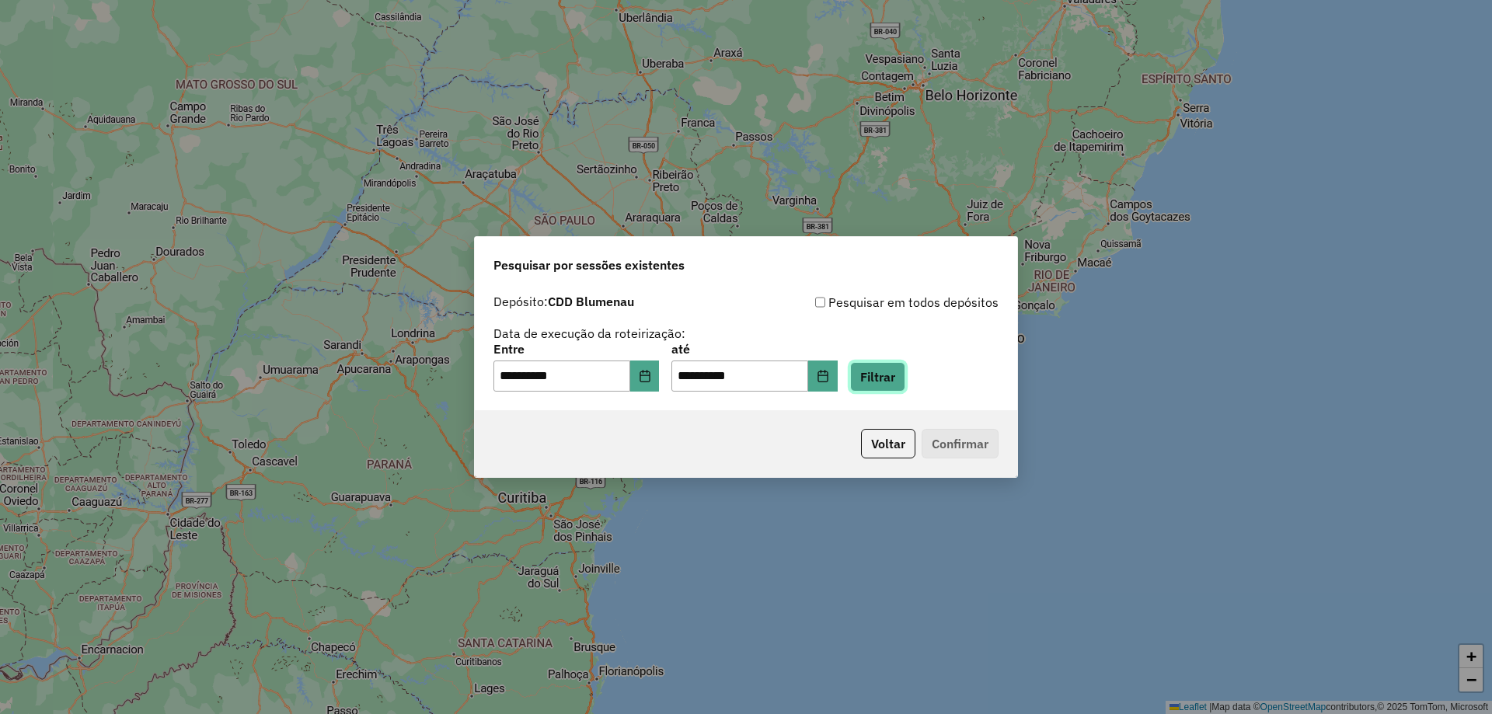
click at [878, 369] on button "Filtrar" at bounding box center [877, 377] width 55 height 30
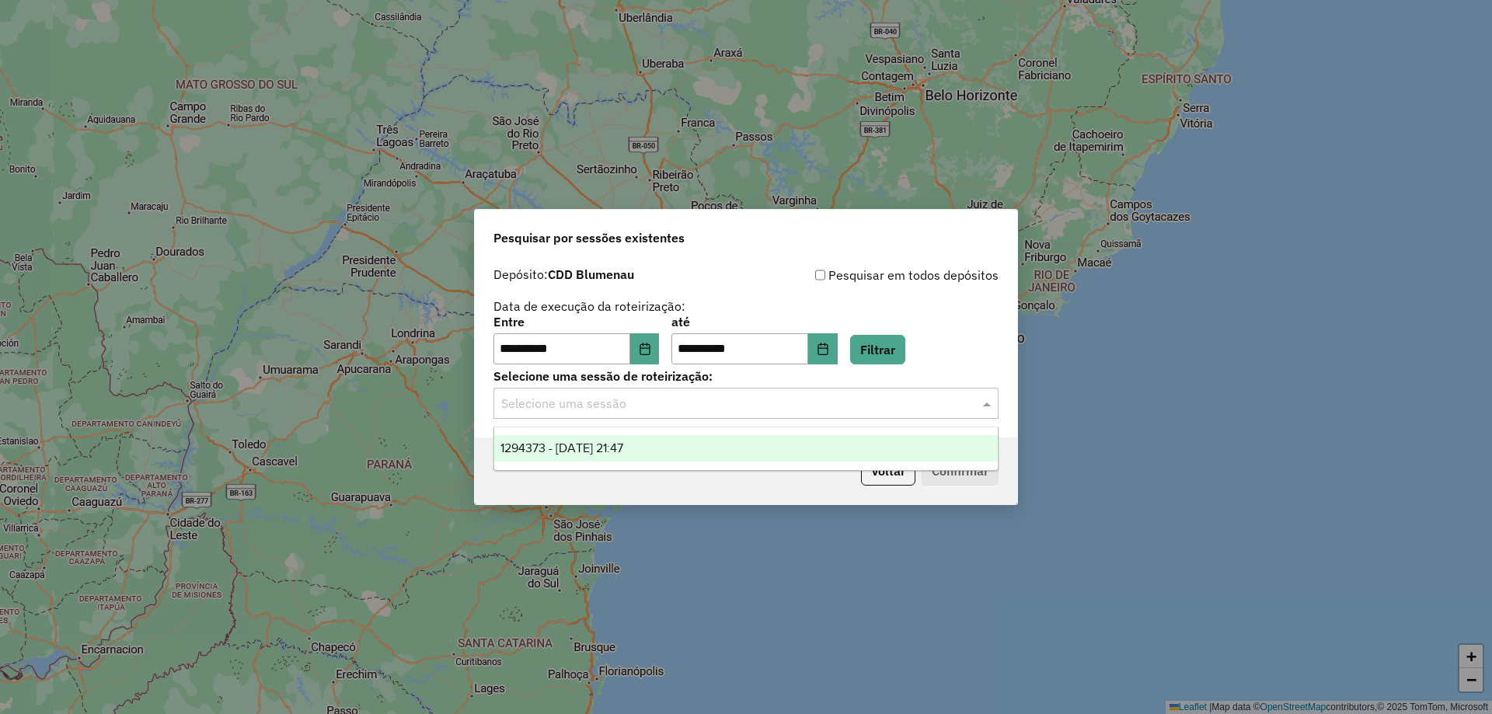
click at [554, 404] on input "text" at bounding box center [730, 404] width 459 height 19
click at [568, 452] on span "1294373 - 14/10/2025 21:47" at bounding box center [562, 447] width 123 height 13
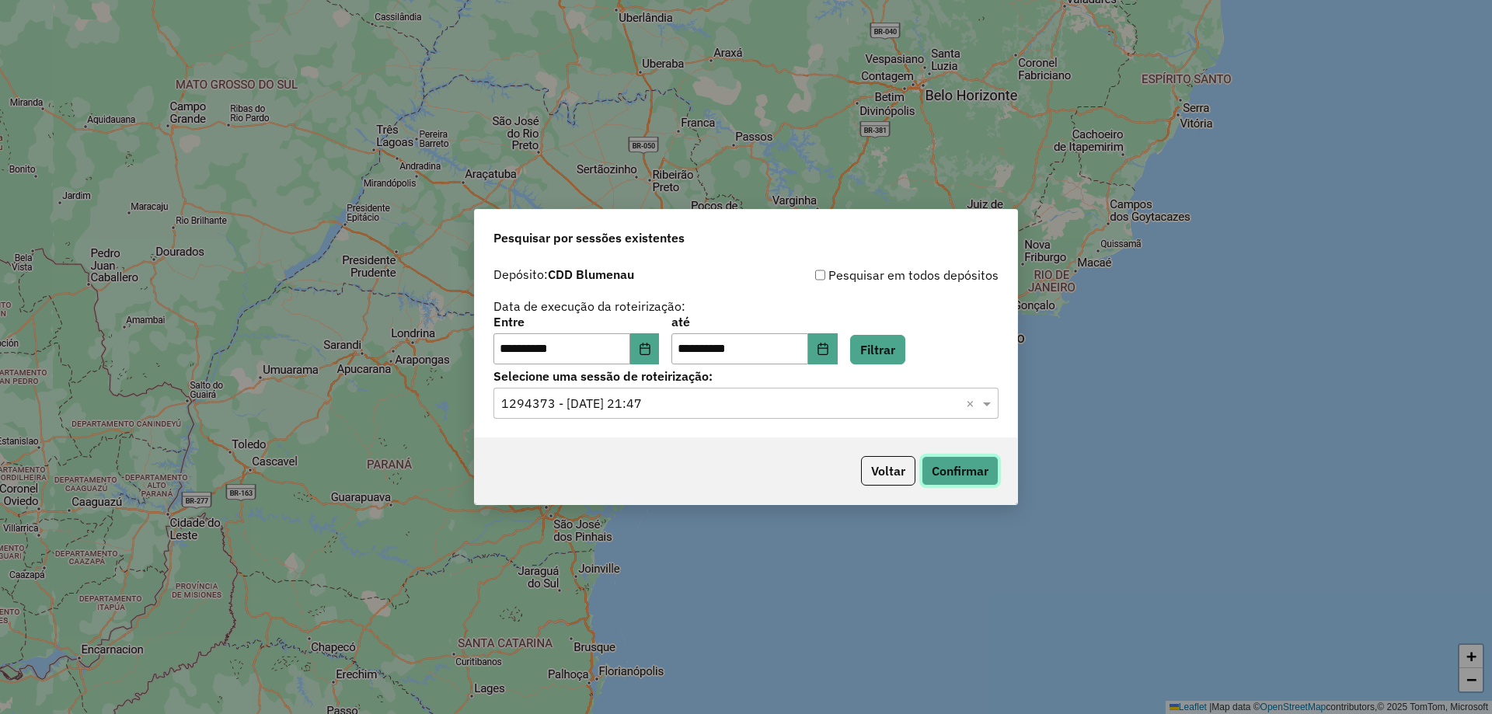
click at [996, 482] on button "Confirmar" at bounding box center [960, 471] width 77 height 30
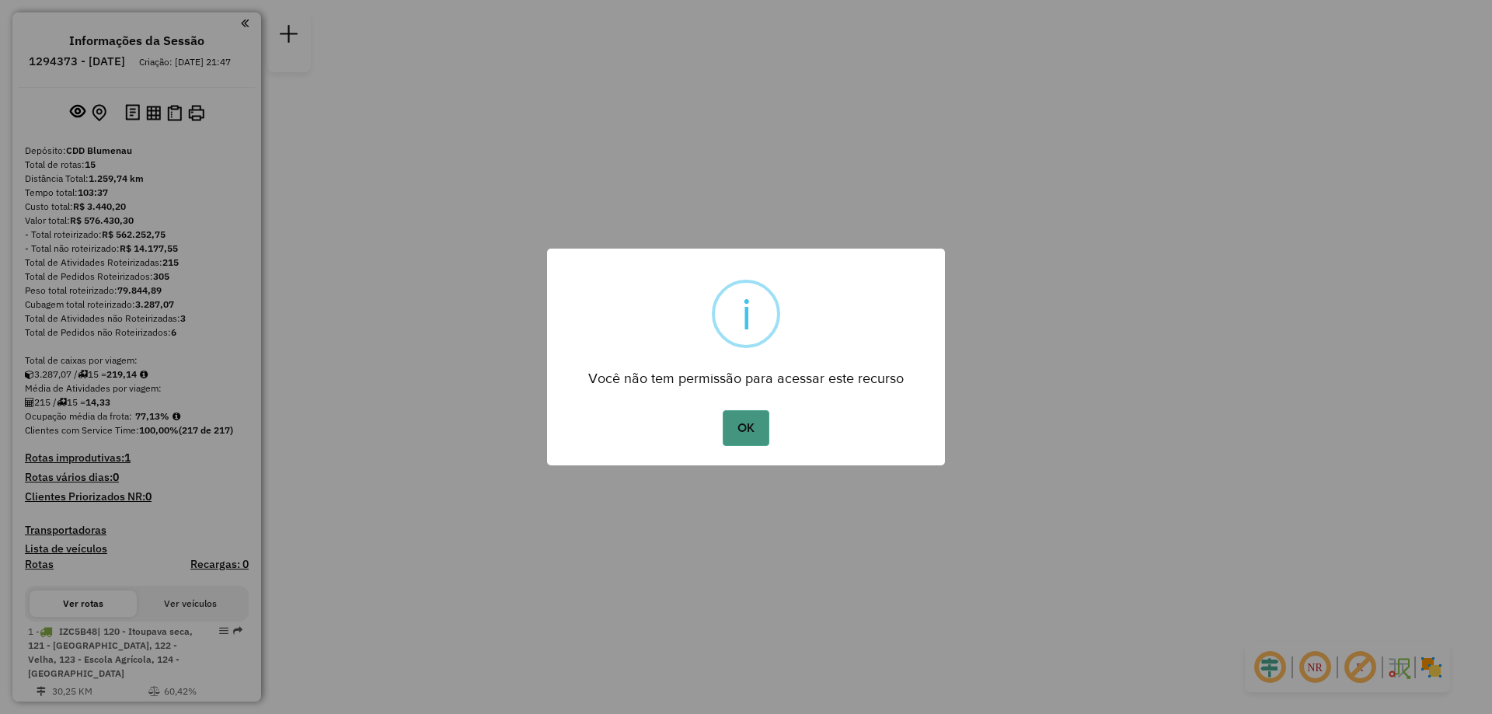
click at [752, 418] on button "OK" at bounding box center [746, 428] width 46 height 36
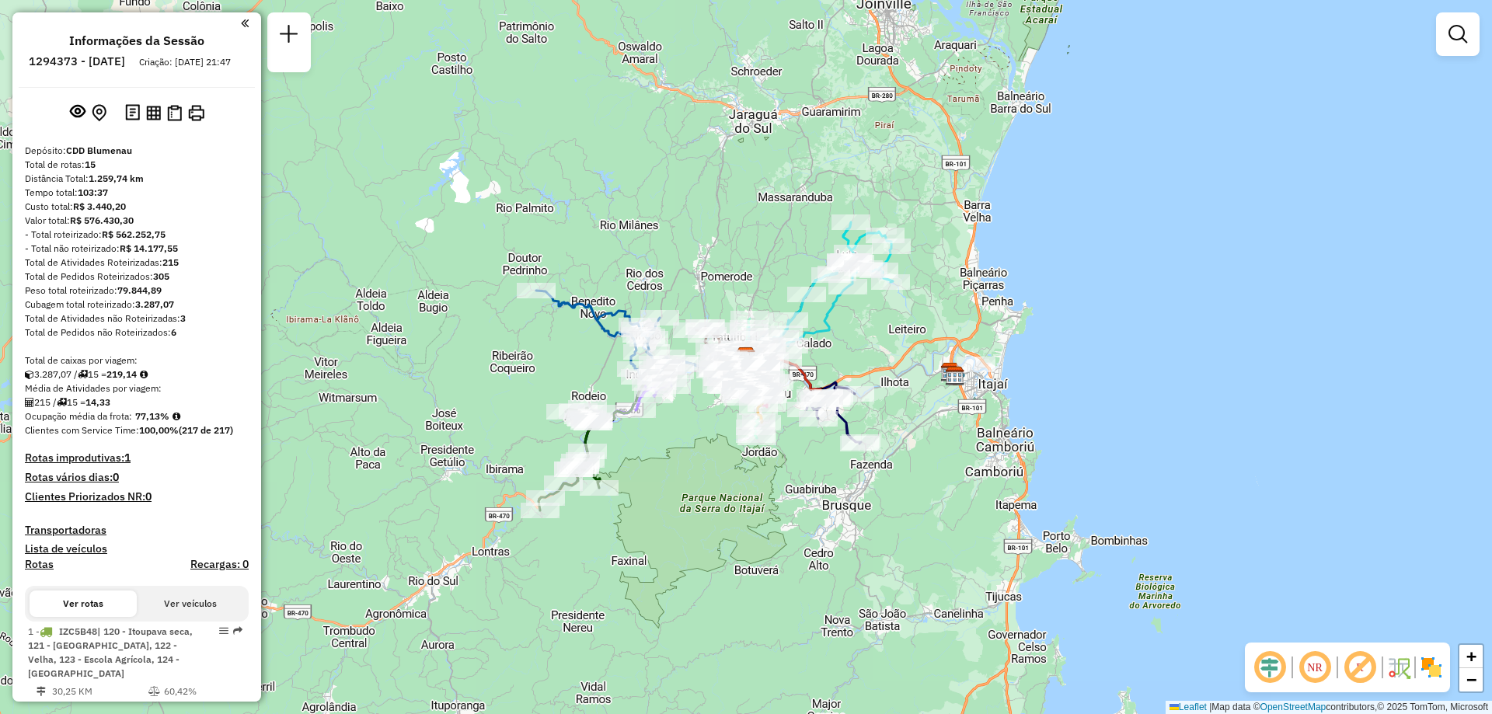
click at [90, 61] on h6 "1294373 - [DATE]" at bounding box center [77, 61] width 96 height 14
click at [91, 60] on h6 "1294373 - 14/10/2025" at bounding box center [77, 61] width 96 height 14
copy h6 "1294373"
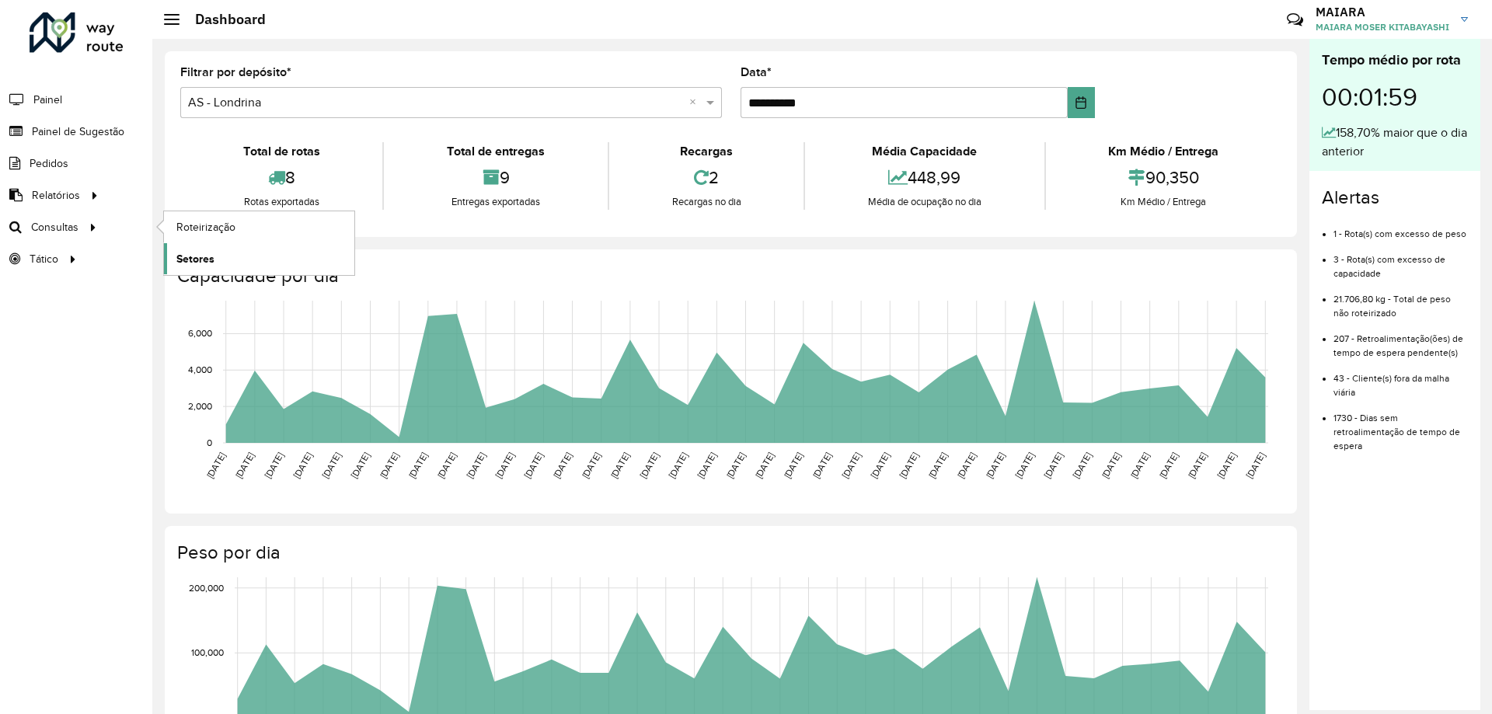
click at [179, 251] on span "Setores" at bounding box center [195, 259] width 38 height 16
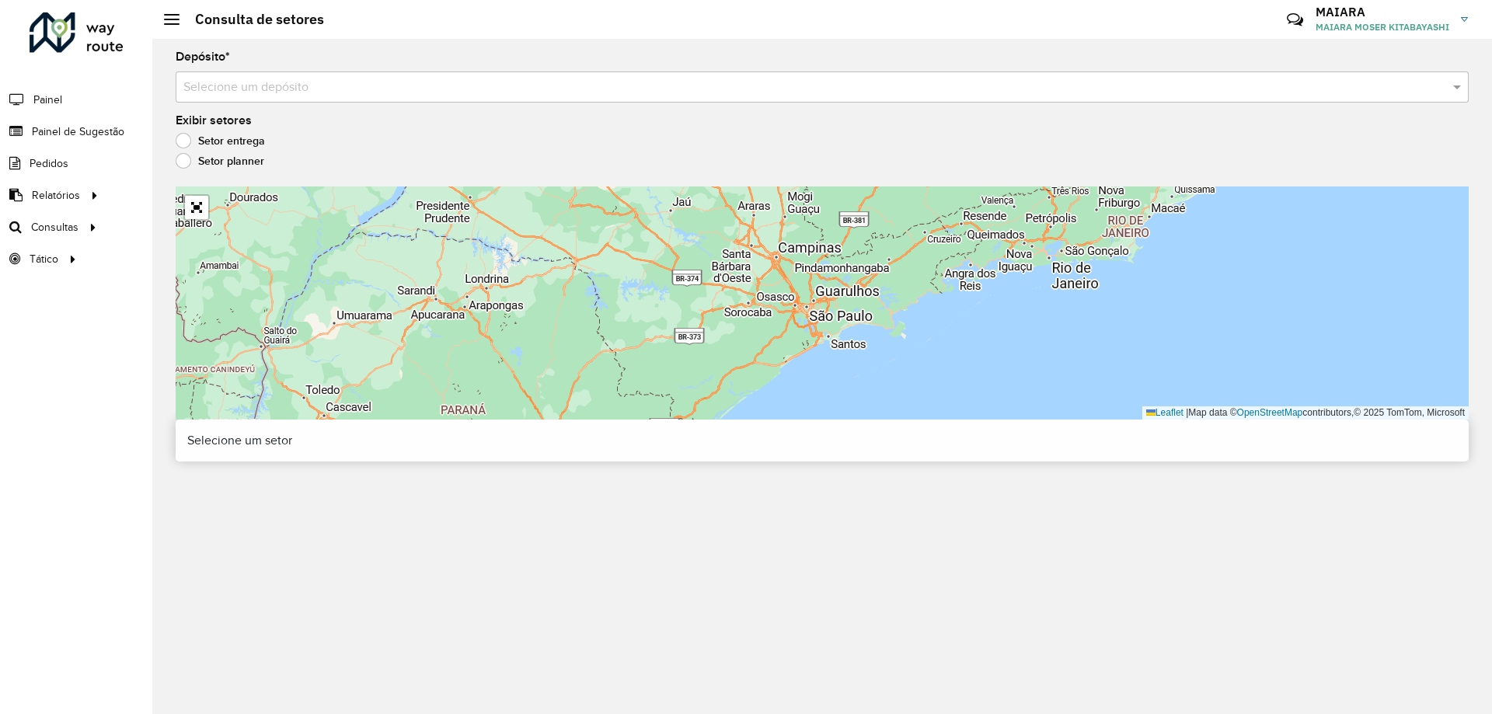
click at [303, 89] on input "text" at bounding box center [806, 88] width 1247 height 19
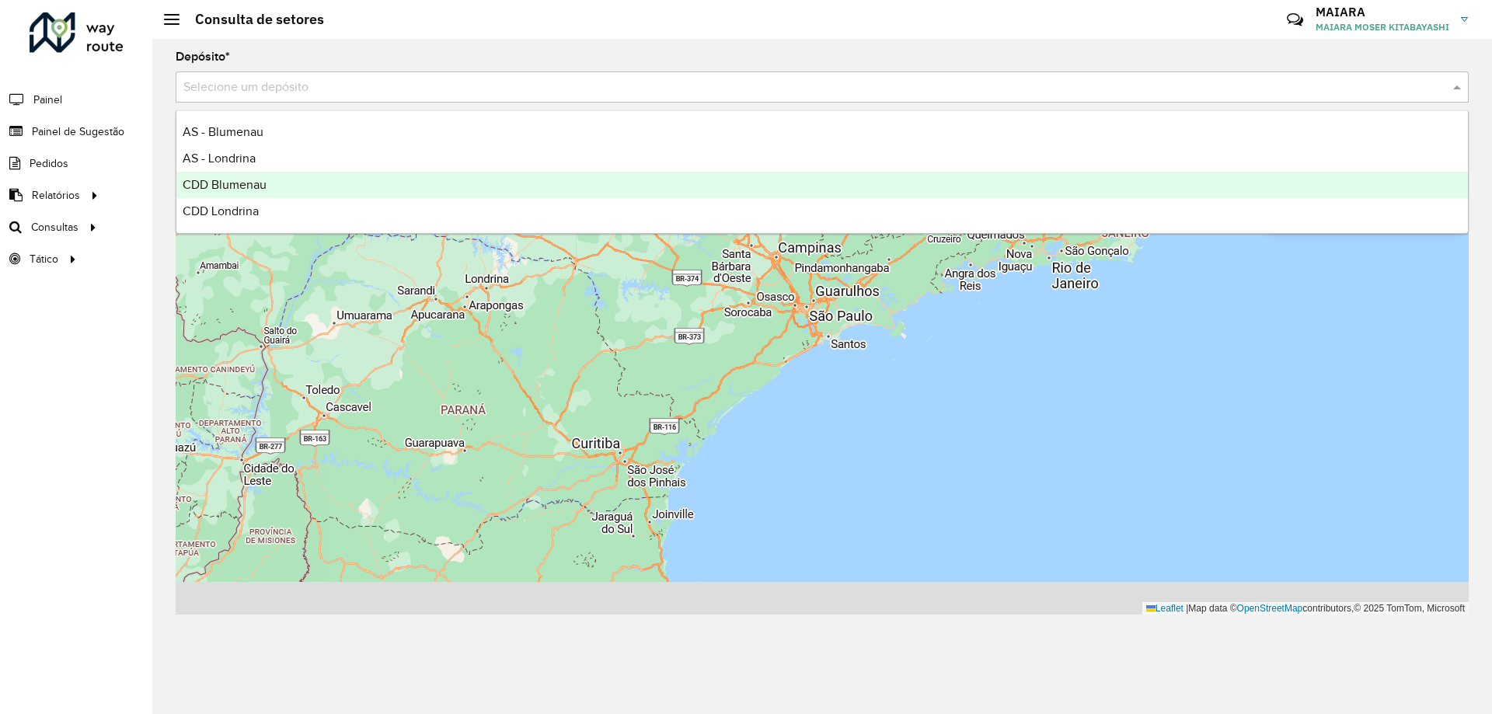
click at [305, 184] on div "CDD Blumenau" at bounding box center [822, 185] width 1292 height 26
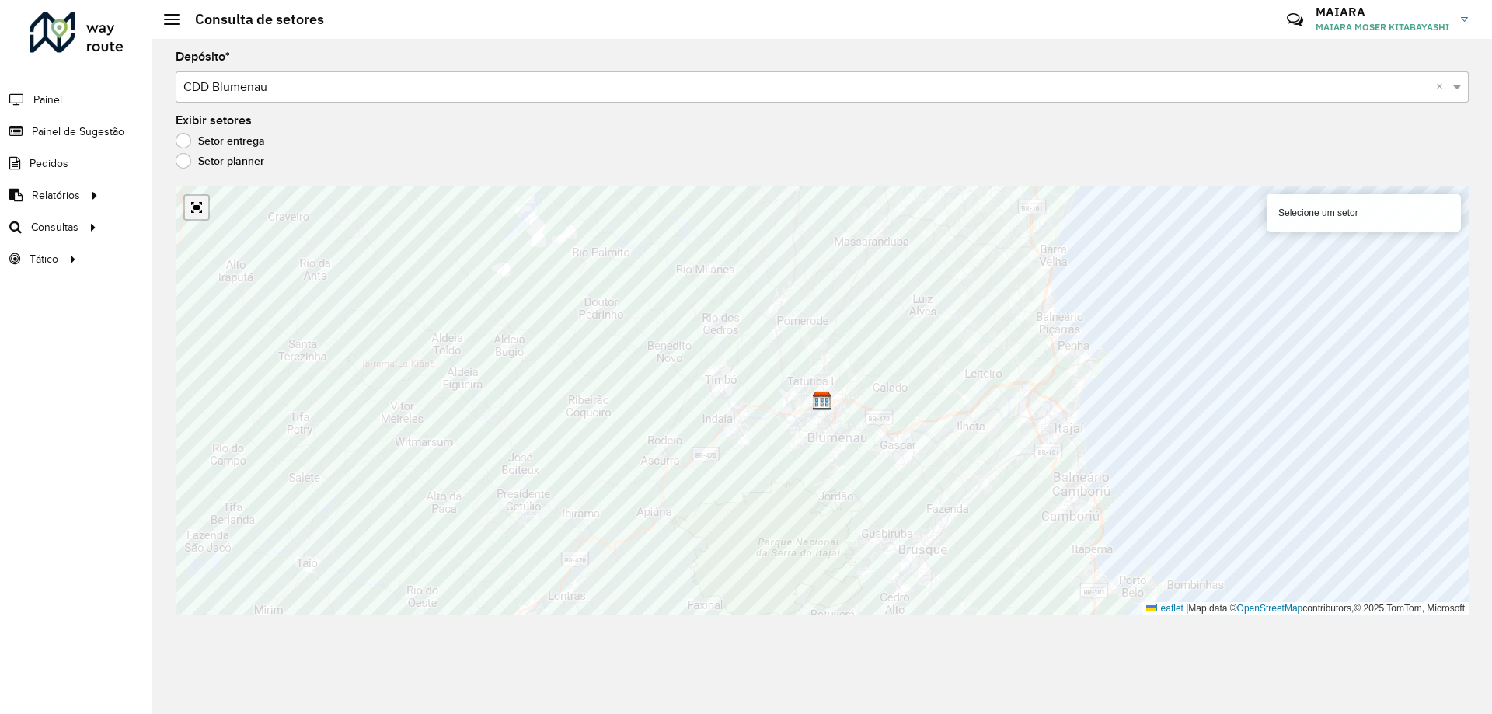
click at [195, 212] on link "Abrir mapa em tela cheia" at bounding box center [196, 207] width 23 height 23
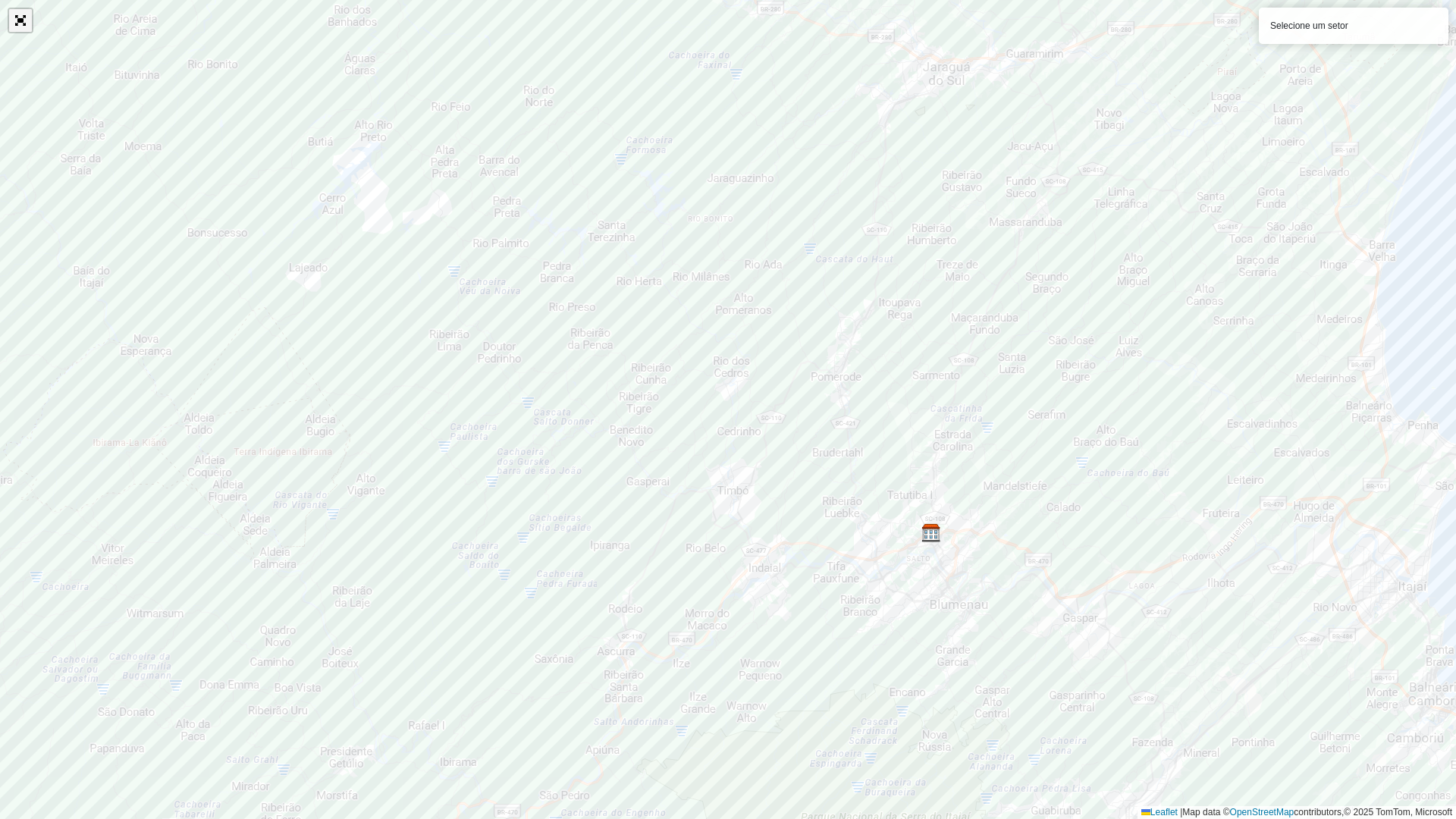
click at [23, 24] on link "Abrir mapa em tela cheia" at bounding box center [20, 20] width 22 height 22
